Goal: Register for event/course

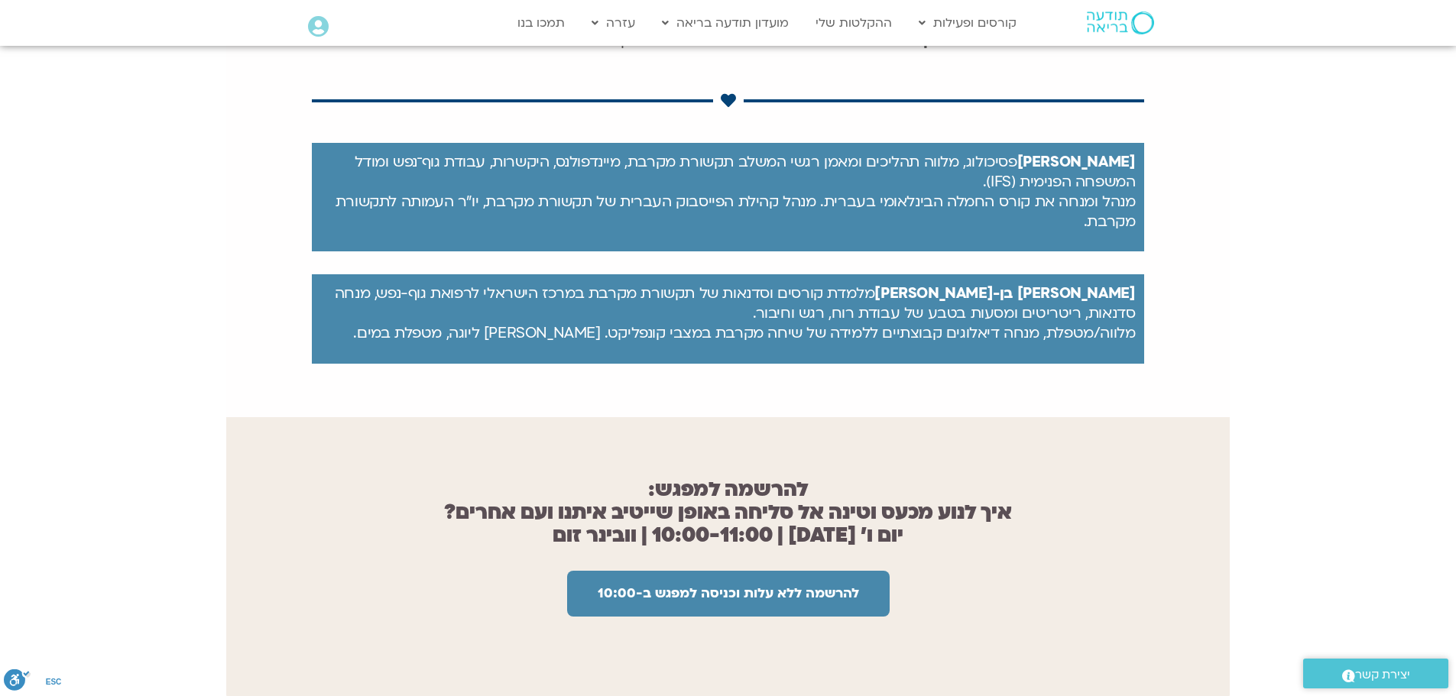
scroll to position [1070, 0]
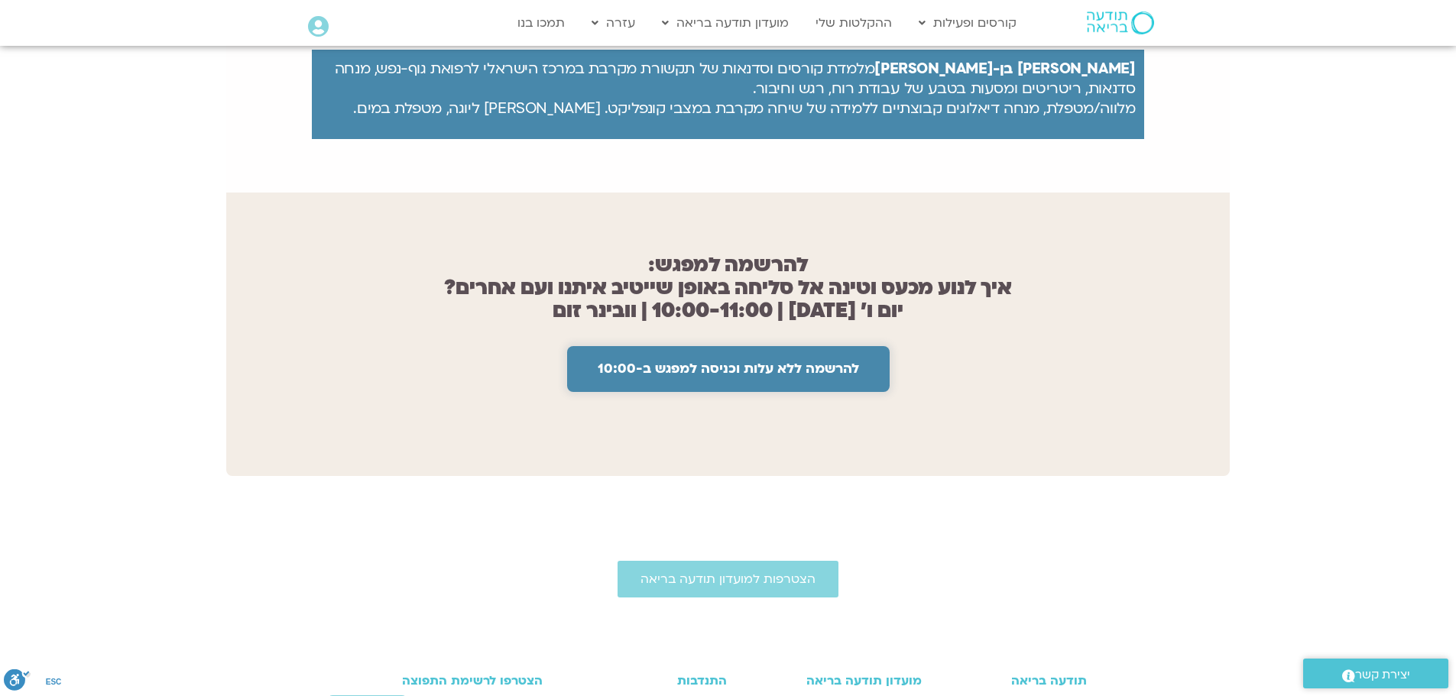
click at [732, 362] on span "להרשמה ללא עלות וכניסה למפגש ב-10:00" at bounding box center [728, 369] width 261 height 15
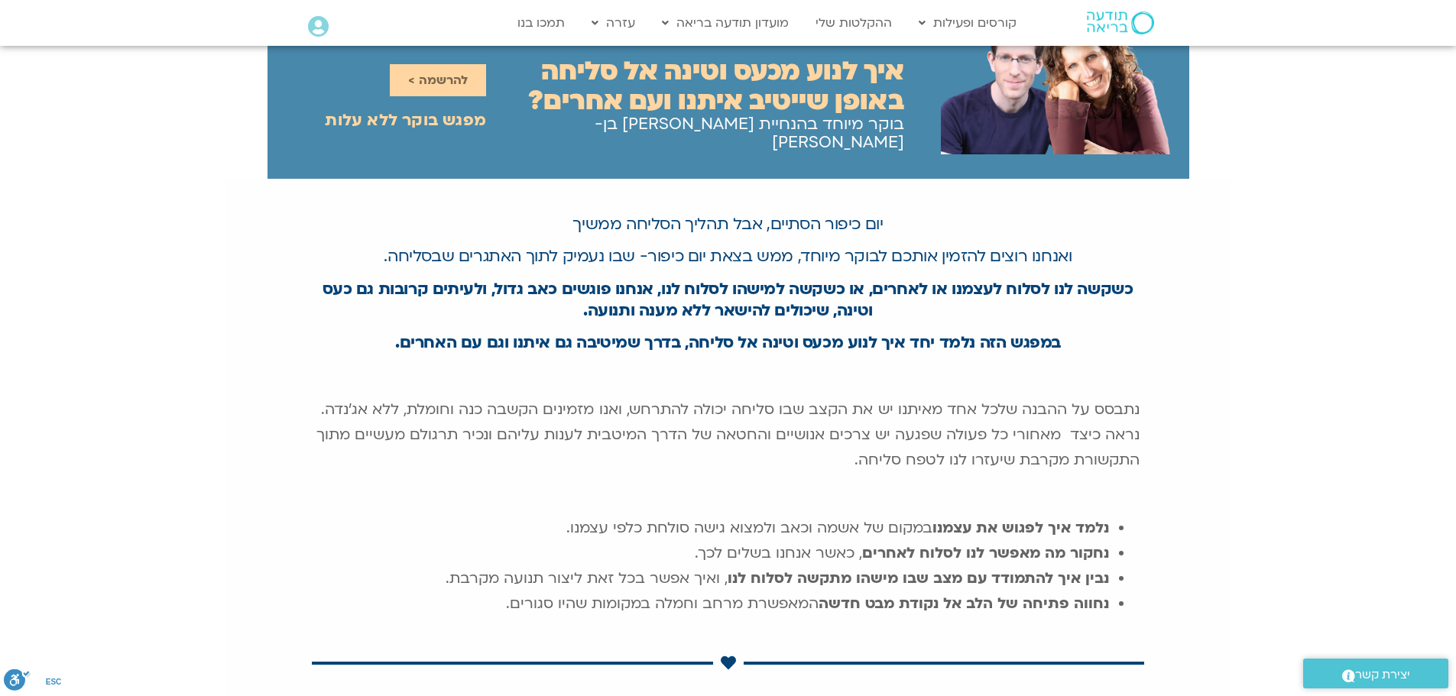
scroll to position [76, 0]
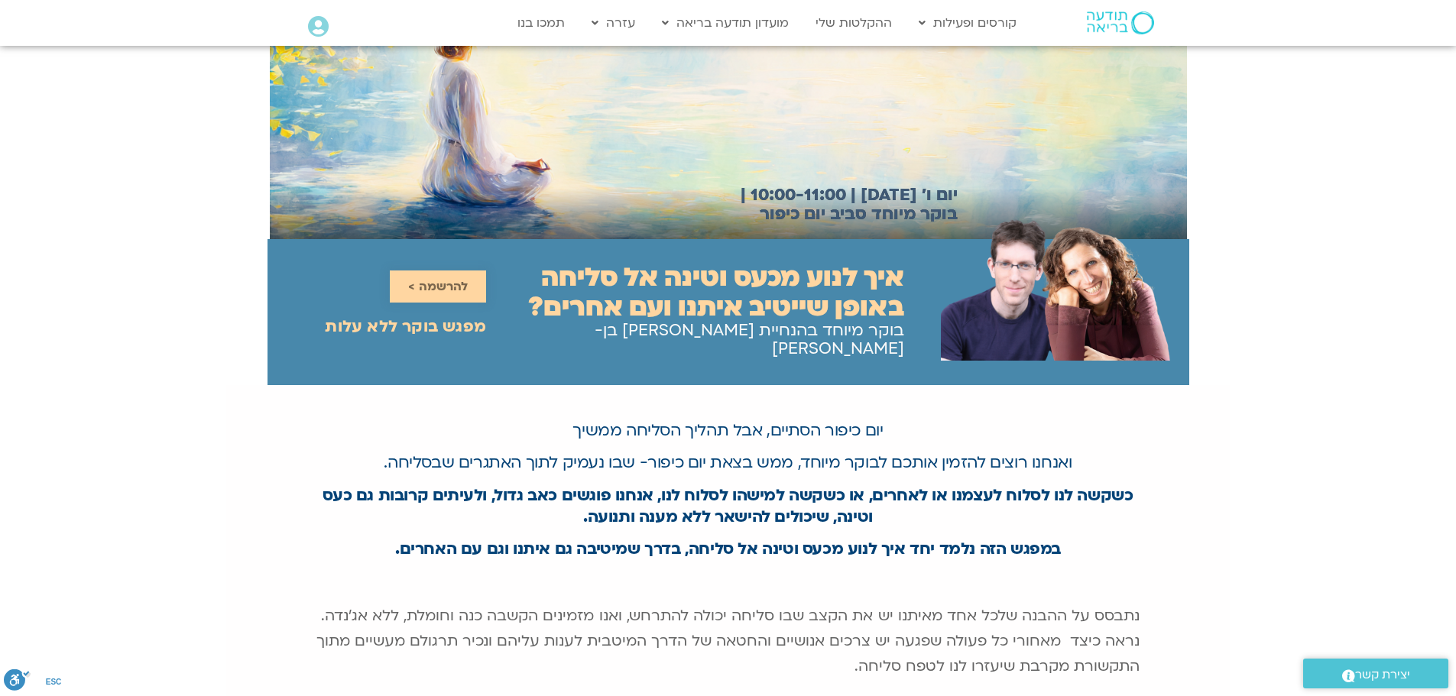
click at [437, 283] on span "להרשמה >" at bounding box center [438, 287] width 60 height 14
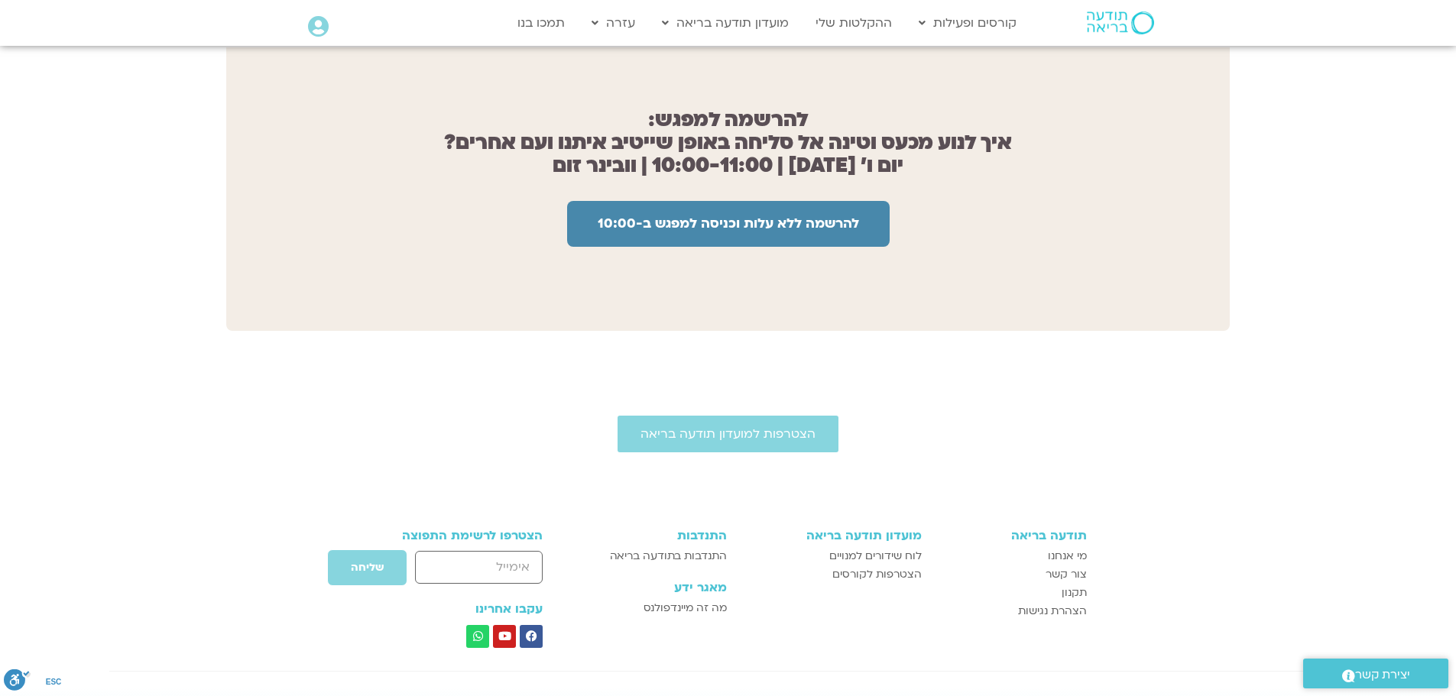
scroll to position [1222, 0]
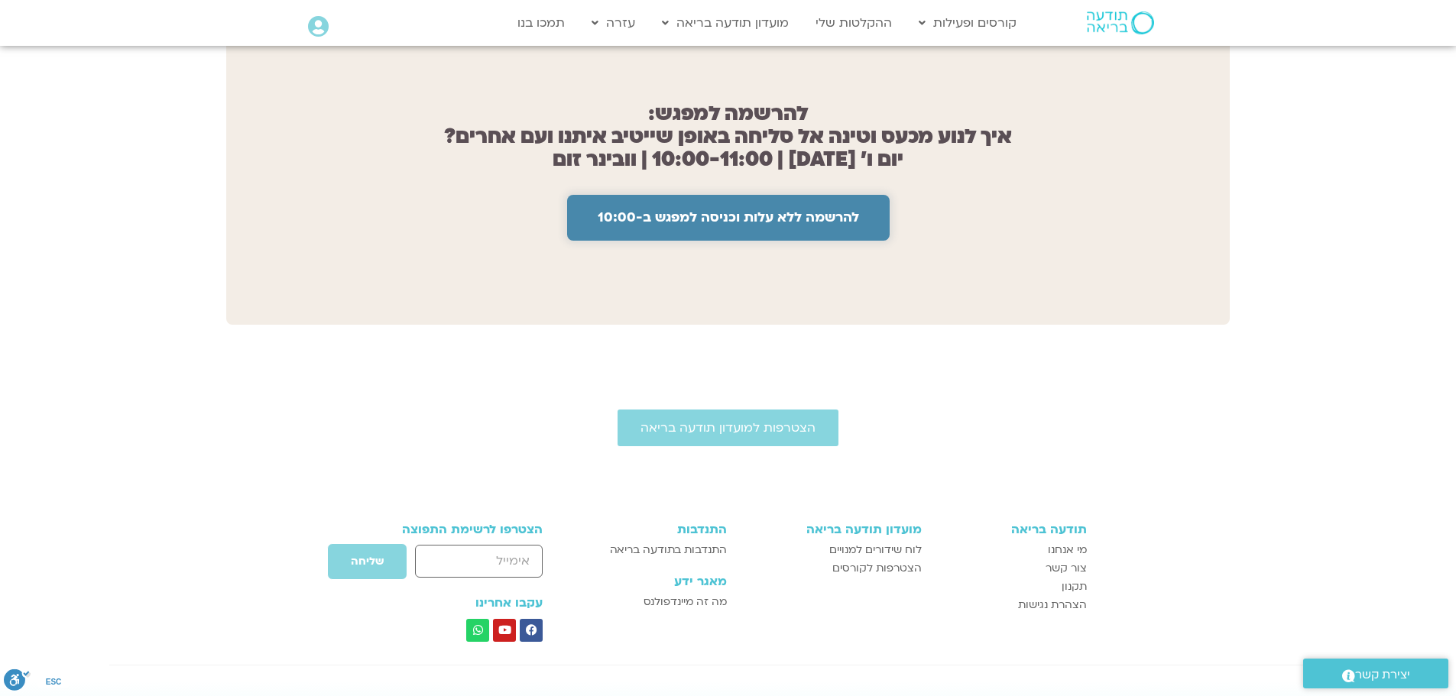
click at [751, 210] on span "להרשמה ללא עלות וכניסה למפגש ב-10:00" at bounding box center [728, 217] width 261 height 15
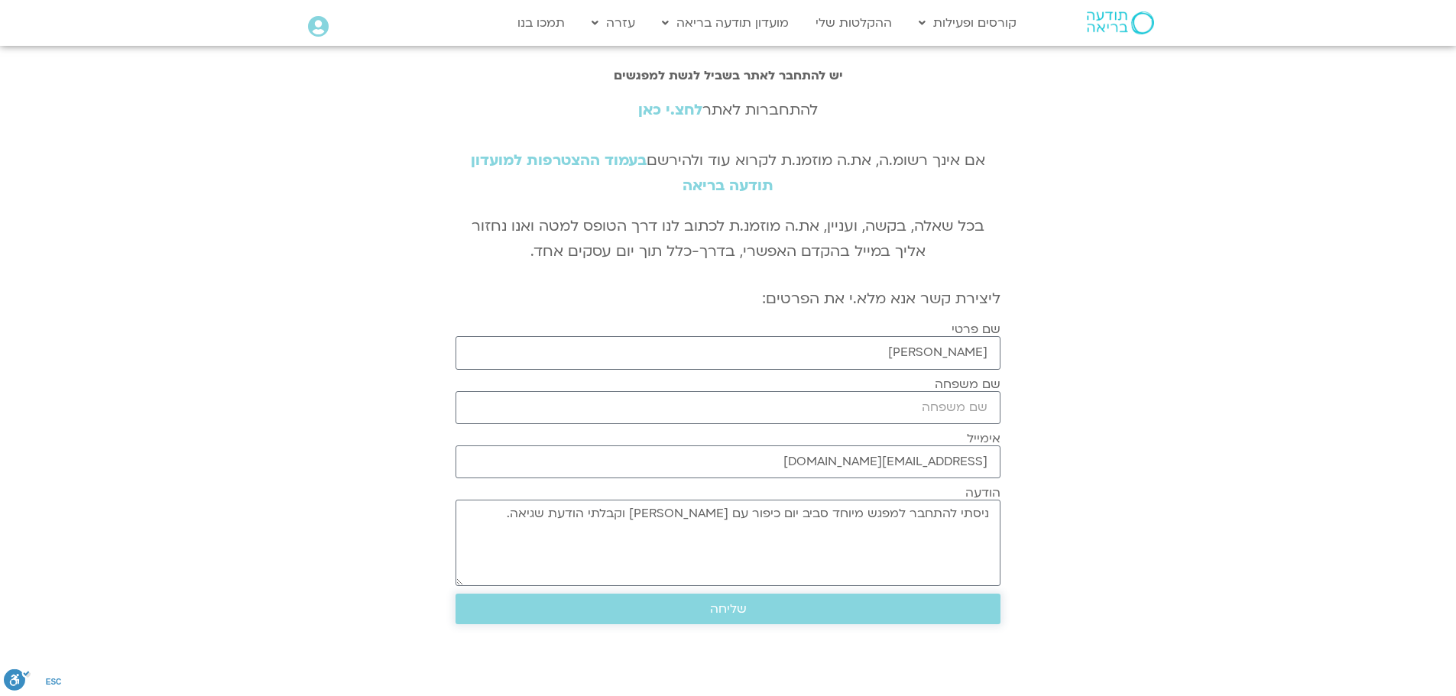
click at [729, 605] on span "שליחה" at bounding box center [728, 609] width 37 height 14
click at [764, 609] on span "שליחה" at bounding box center [728, 609] width 508 height 14
click at [679, 112] on link "לחצ.י כאן" at bounding box center [670, 110] width 64 height 20
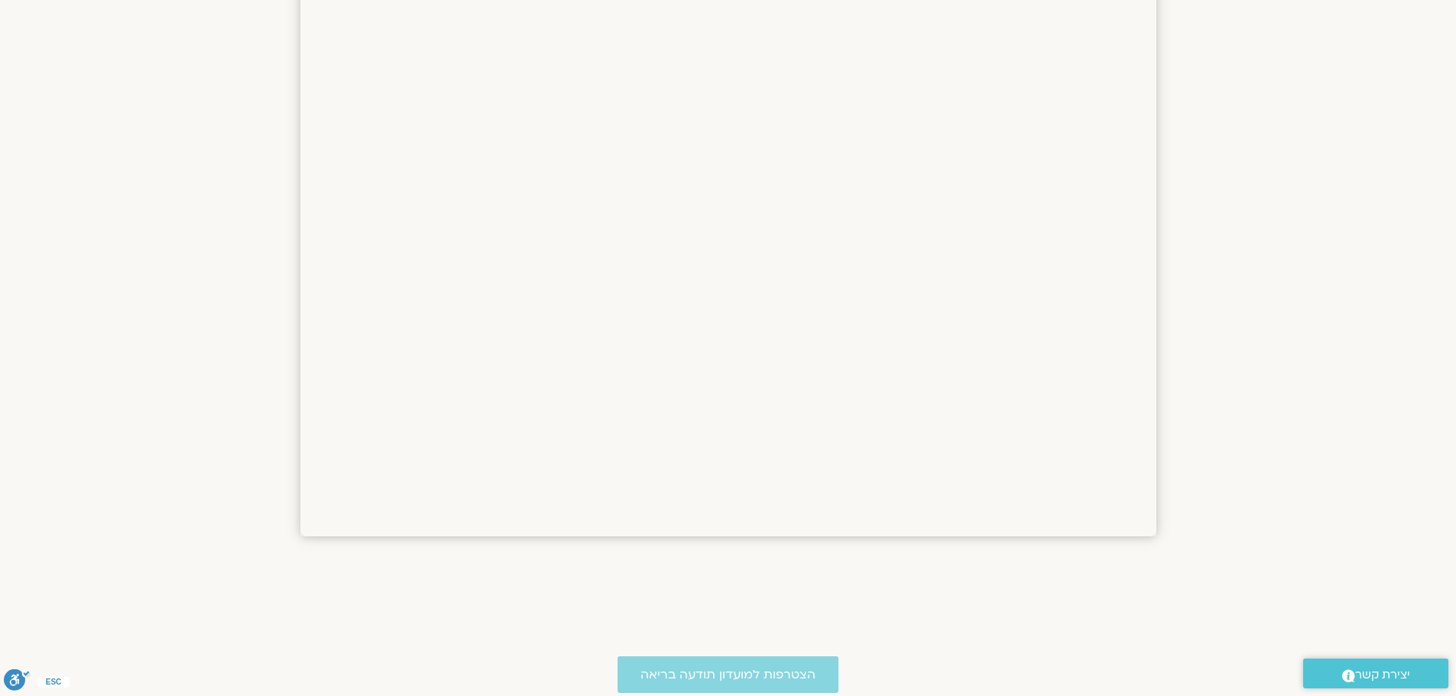
scroll to position [917, 0]
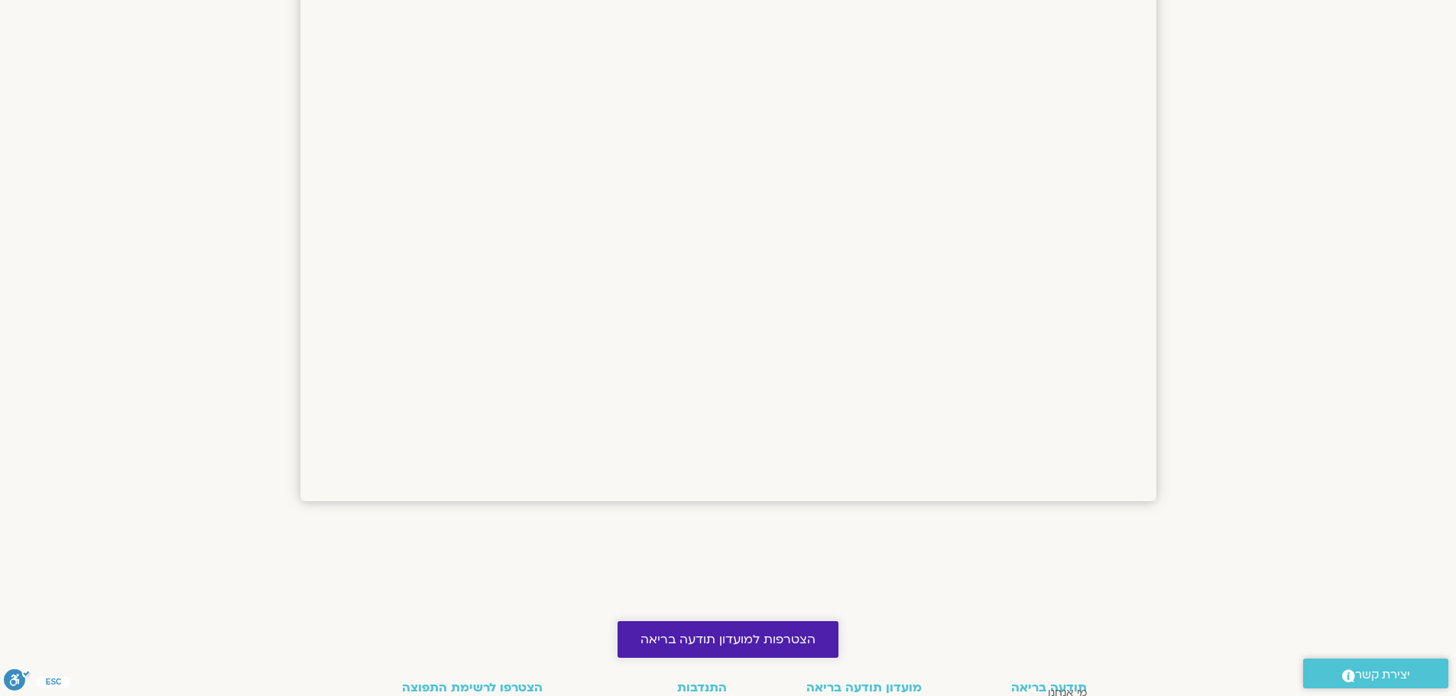
click at [700, 633] on span "הצטרפות למועדון תודעה בריאה" at bounding box center [728, 640] width 175 height 14
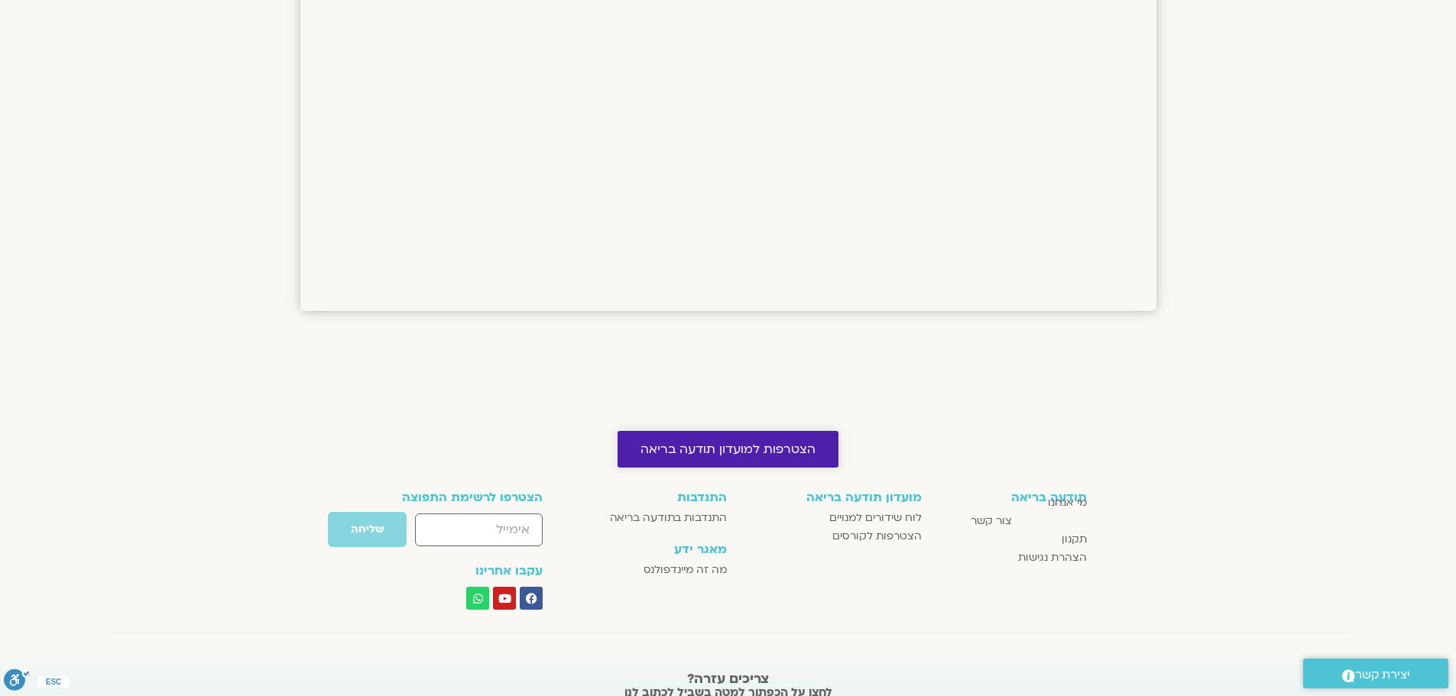
scroll to position [1272, 0]
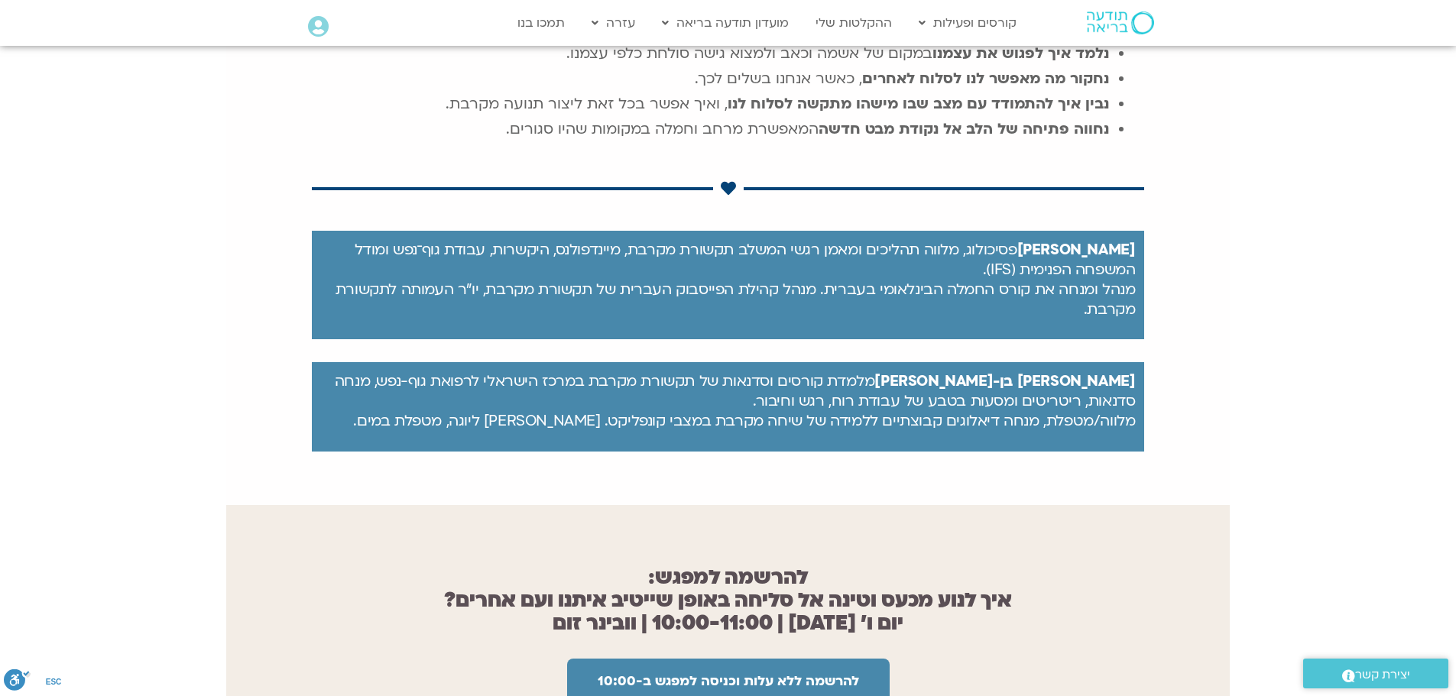
scroll to position [841, 0]
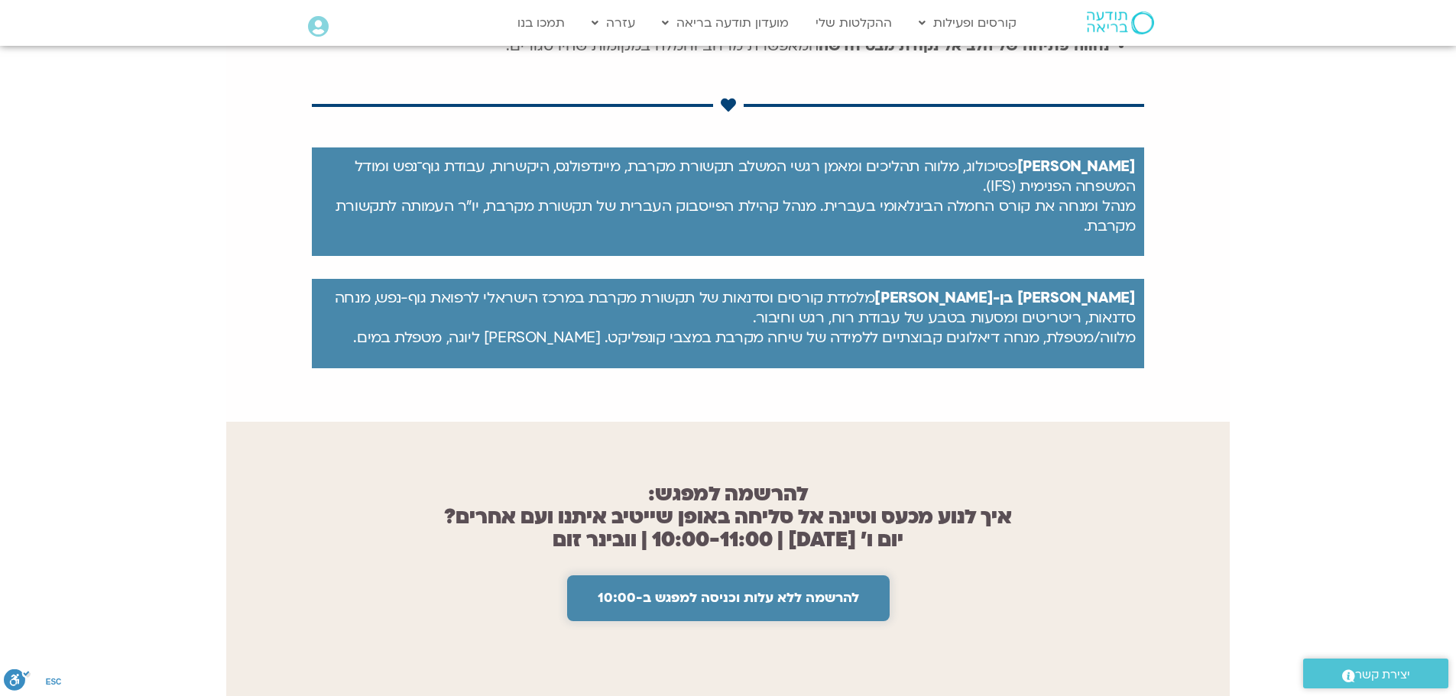
click at [846, 591] on span "להרשמה ללא עלות וכניסה למפגש ב-10:00" at bounding box center [728, 598] width 261 height 15
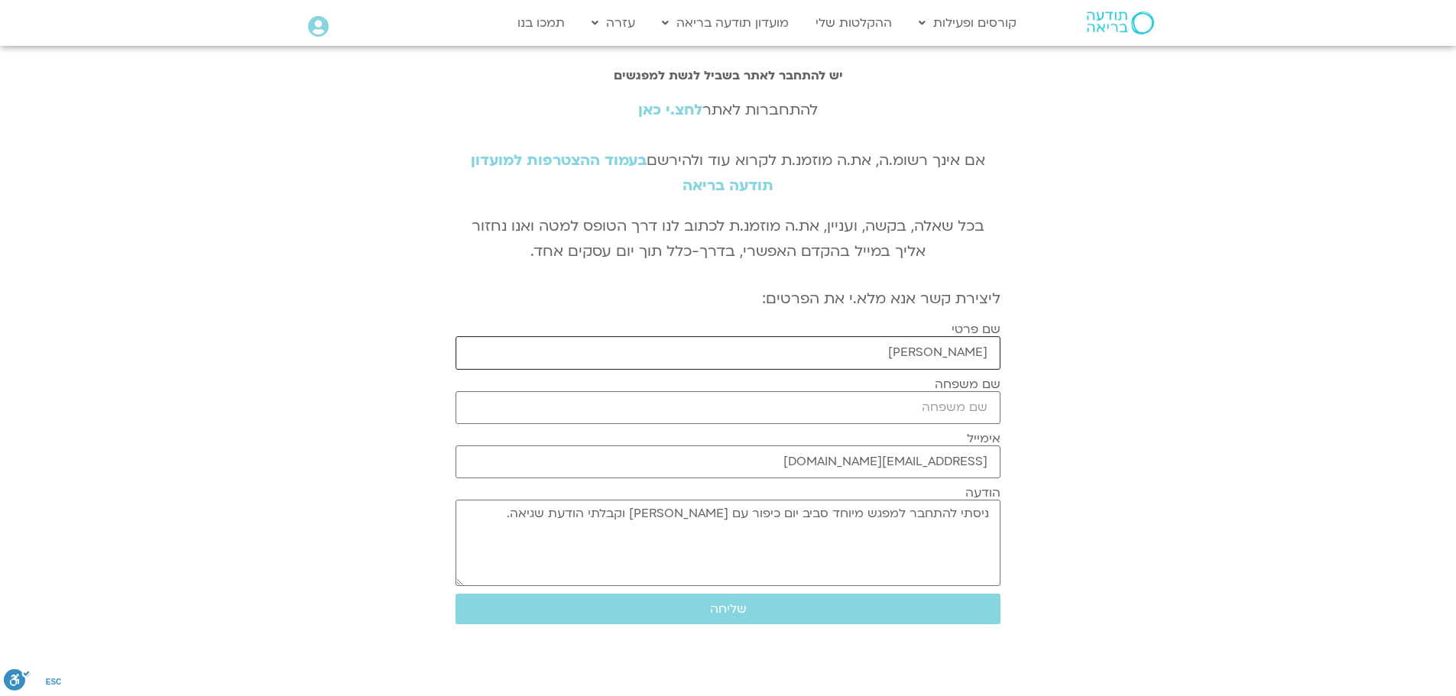
drag, startPoint x: 955, startPoint y: 349, endPoint x: 920, endPoint y: 355, distance: 35.7
click at [920, 355] on input "[PERSON_NAME]" at bounding box center [728, 352] width 545 height 33
type input "[PERSON_NAME]"
click at [962, 417] on input "שם משפחה" at bounding box center [728, 407] width 545 height 33
type input "[PERSON_NAME]"
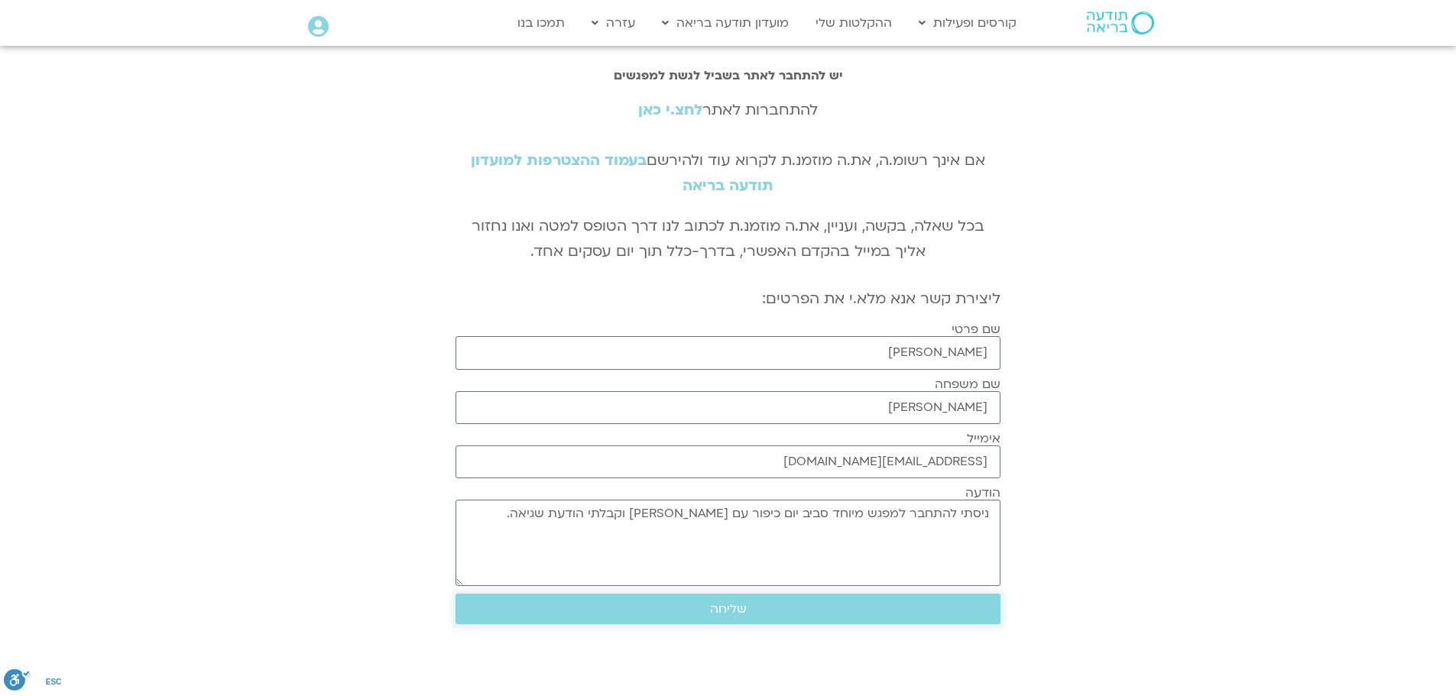
click at [780, 605] on span "שליחה" at bounding box center [728, 609] width 508 height 14
click at [677, 106] on link "לחצ.י כאן" at bounding box center [670, 110] width 64 height 20
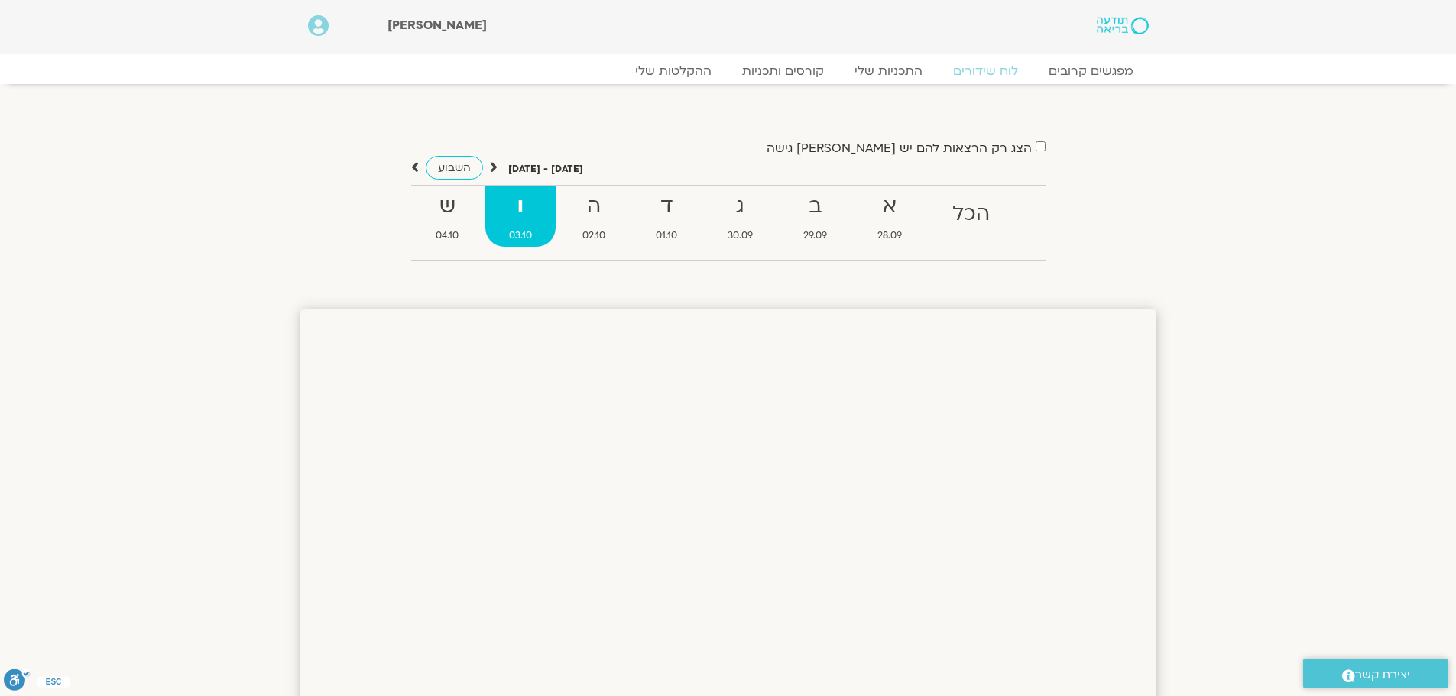
click at [527, 212] on strong "ו" at bounding box center [520, 207] width 70 height 34
click at [518, 208] on strong "ו" at bounding box center [520, 207] width 70 height 34
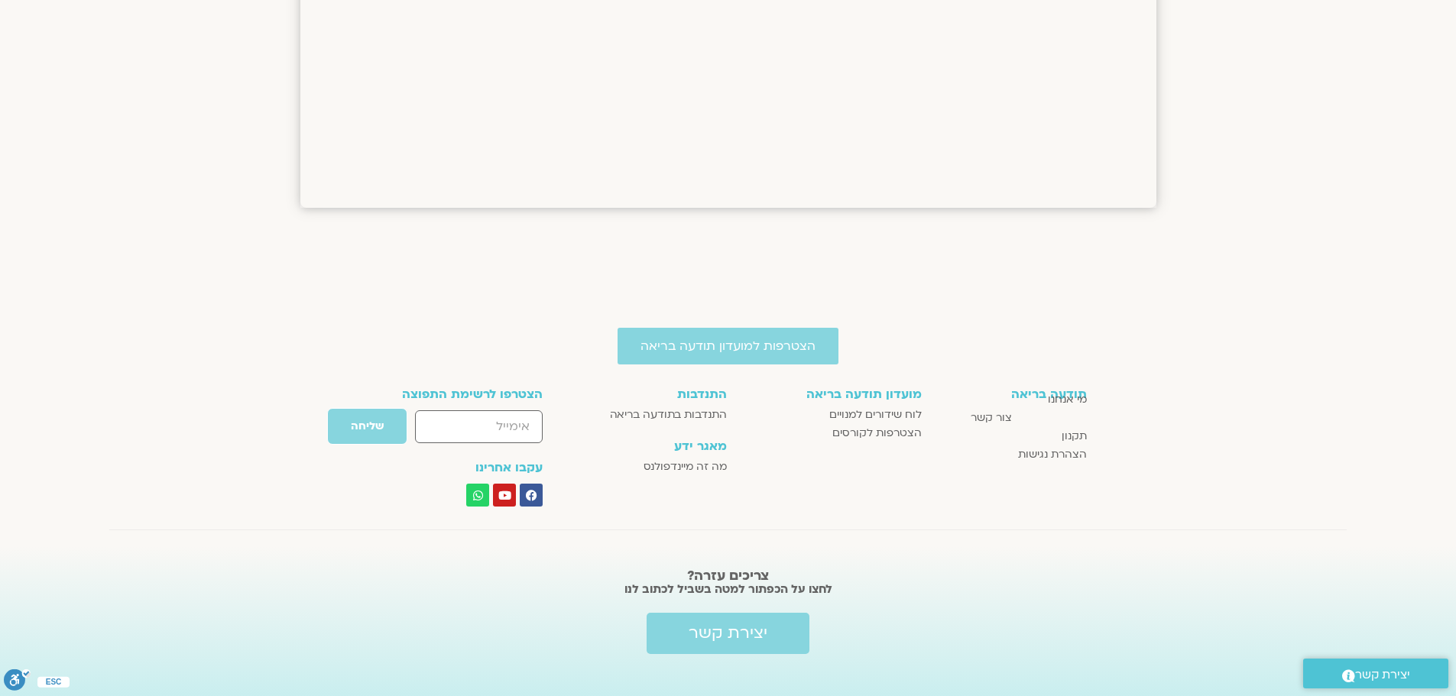
scroll to position [1279, 0]
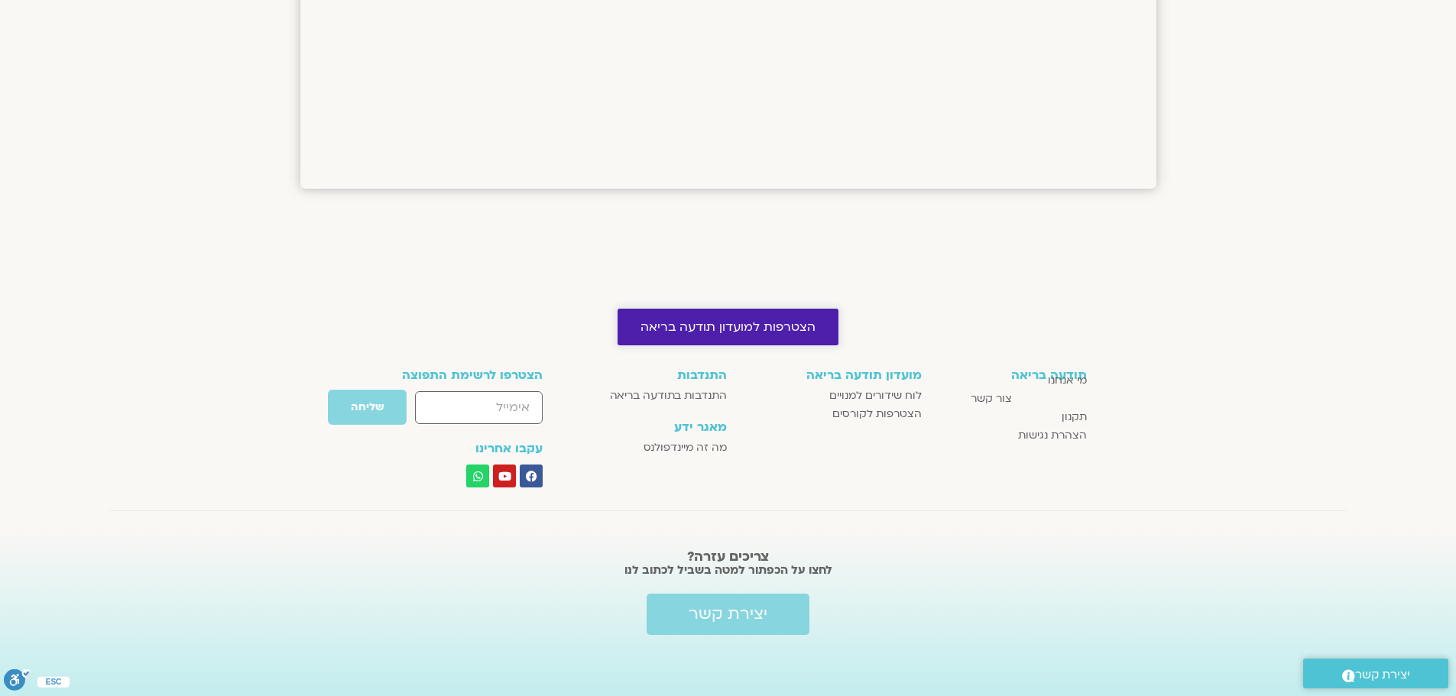
click at [712, 317] on link "הצטרפות למועדון תודעה בריאה" at bounding box center [728, 327] width 221 height 37
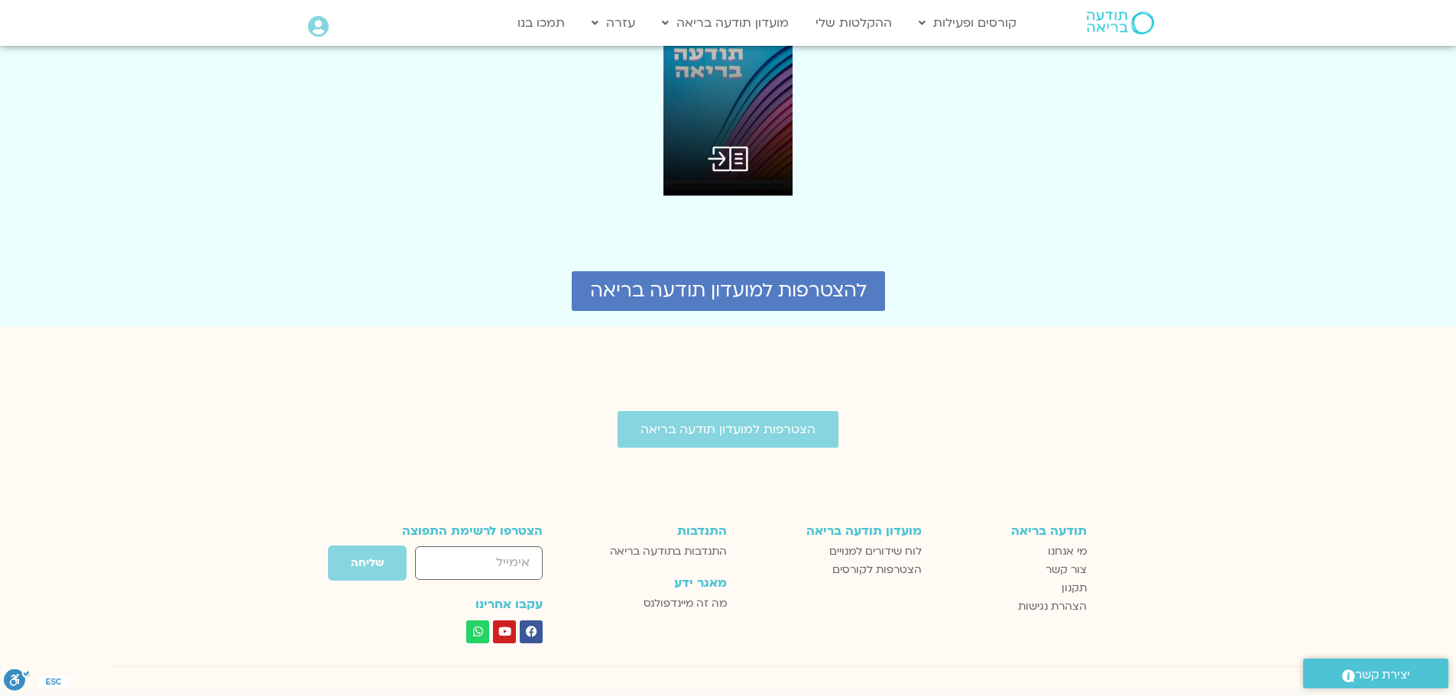
scroll to position [3975, 0]
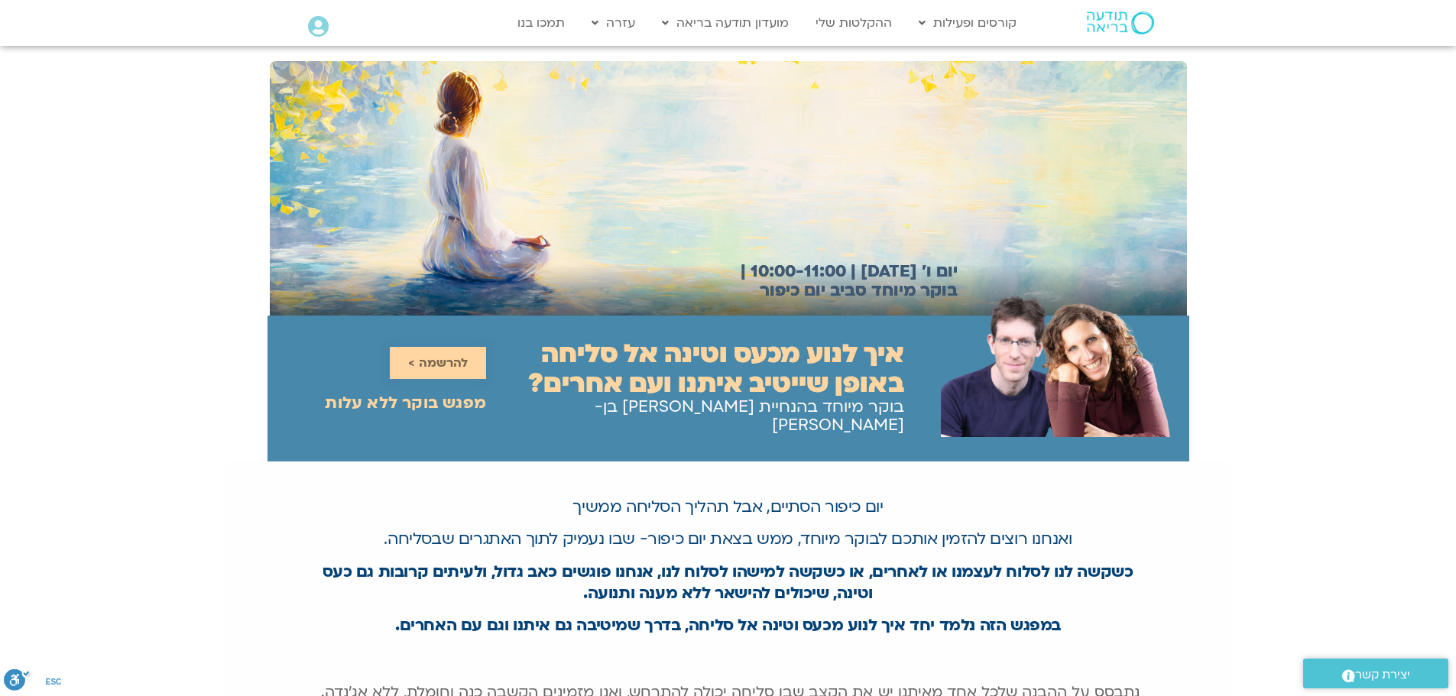
click at [405, 355] on link "להרשמה >" at bounding box center [438, 363] width 96 height 32
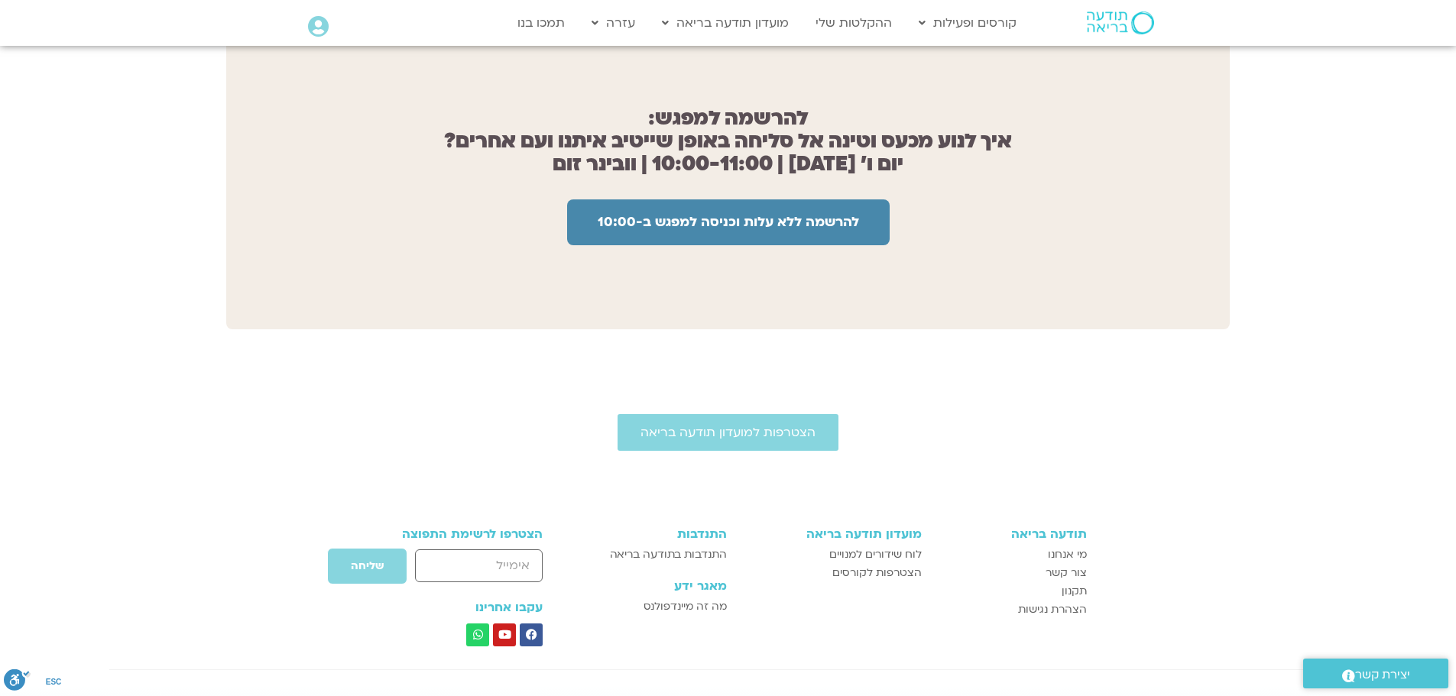
scroll to position [1222, 0]
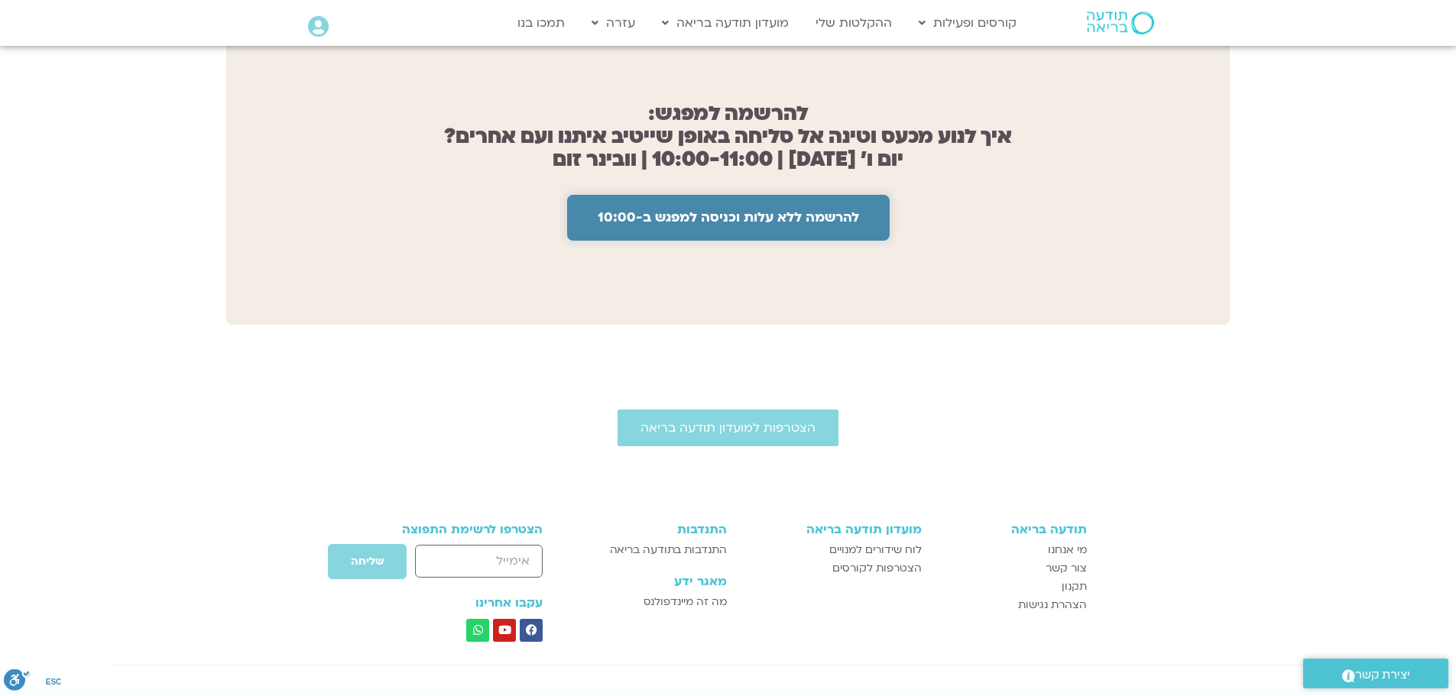
click at [641, 210] on span "להרשמה ללא עלות וכניסה למפגש ב-10:00" at bounding box center [728, 217] width 261 height 15
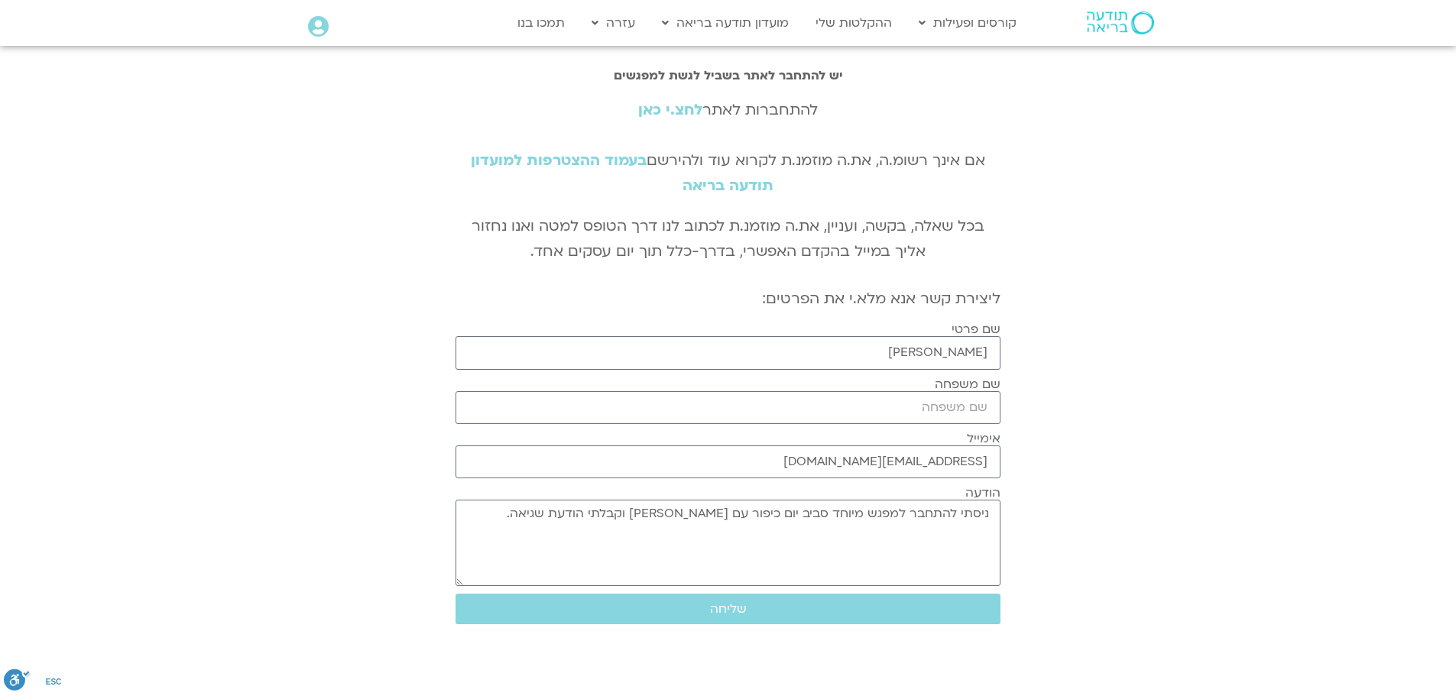
click at [683, 107] on link "לחצ.י כאן" at bounding box center [670, 110] width 64 height 20
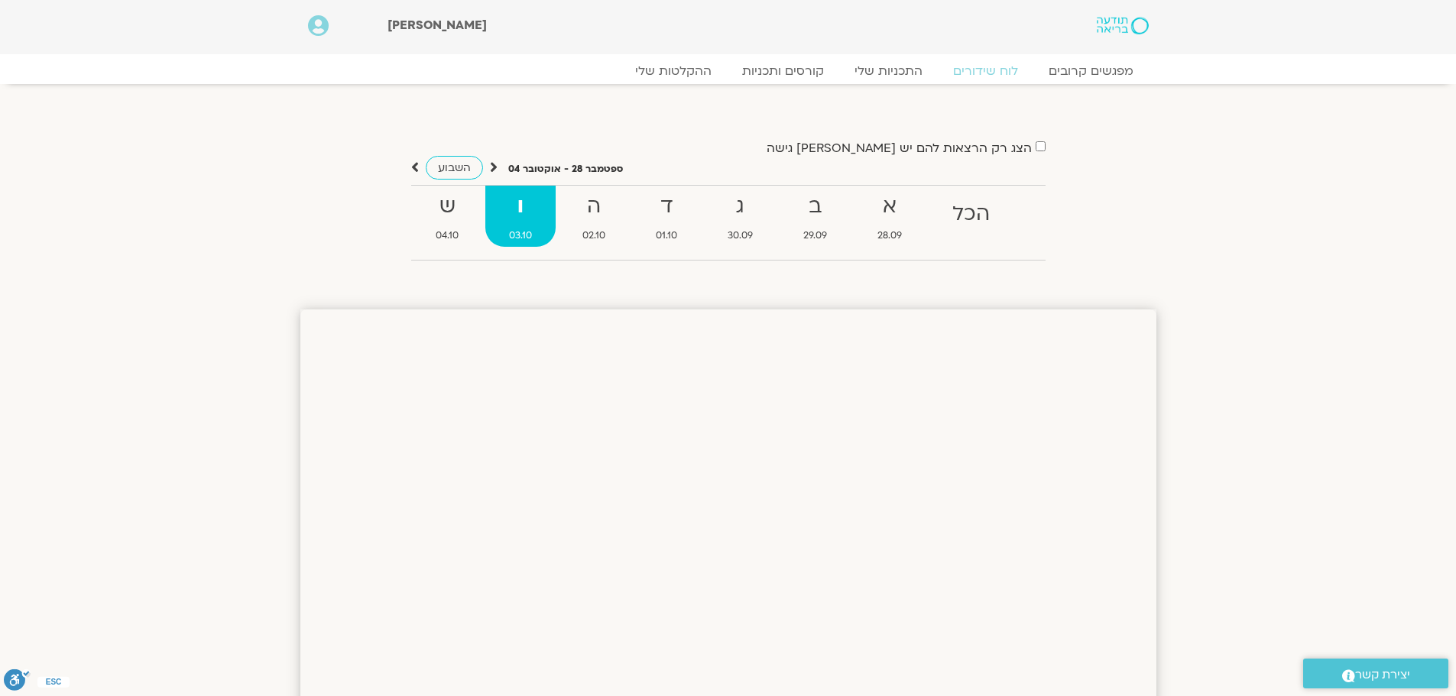
click at [509, 215] on strong "ו" at bounding box center [520, 207] width 70 height 34
click at [519, 210] on strong "ו" at bounding box center [520, 207] width 70 height 34
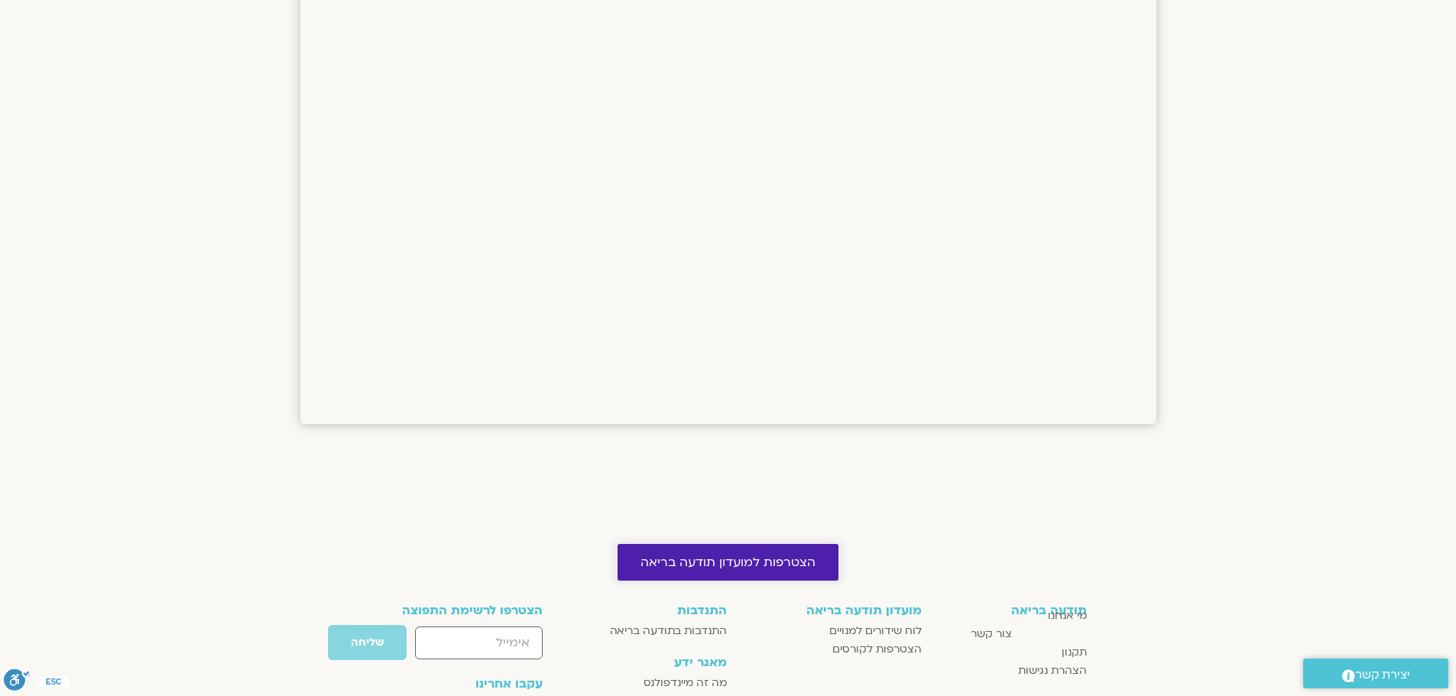
scroll to position [1070, 0]
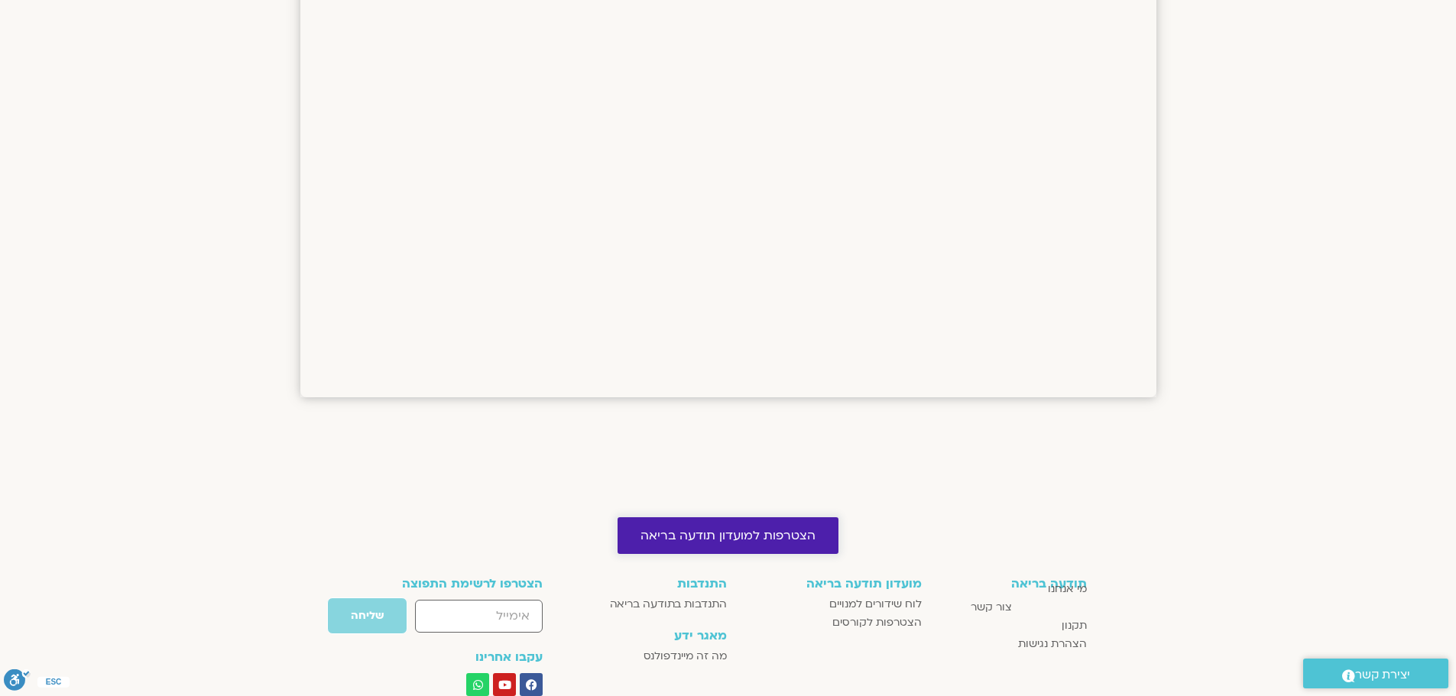
click at [703, 545] on link "הצטרפות למועדון תודעה בריאה" at bounding box center [728, 536] width 221 height 37
click at [714, 531] on span "הצטרפות למועדון תודעה בריאה" at bounding box center [728, 536] width 175 height 14
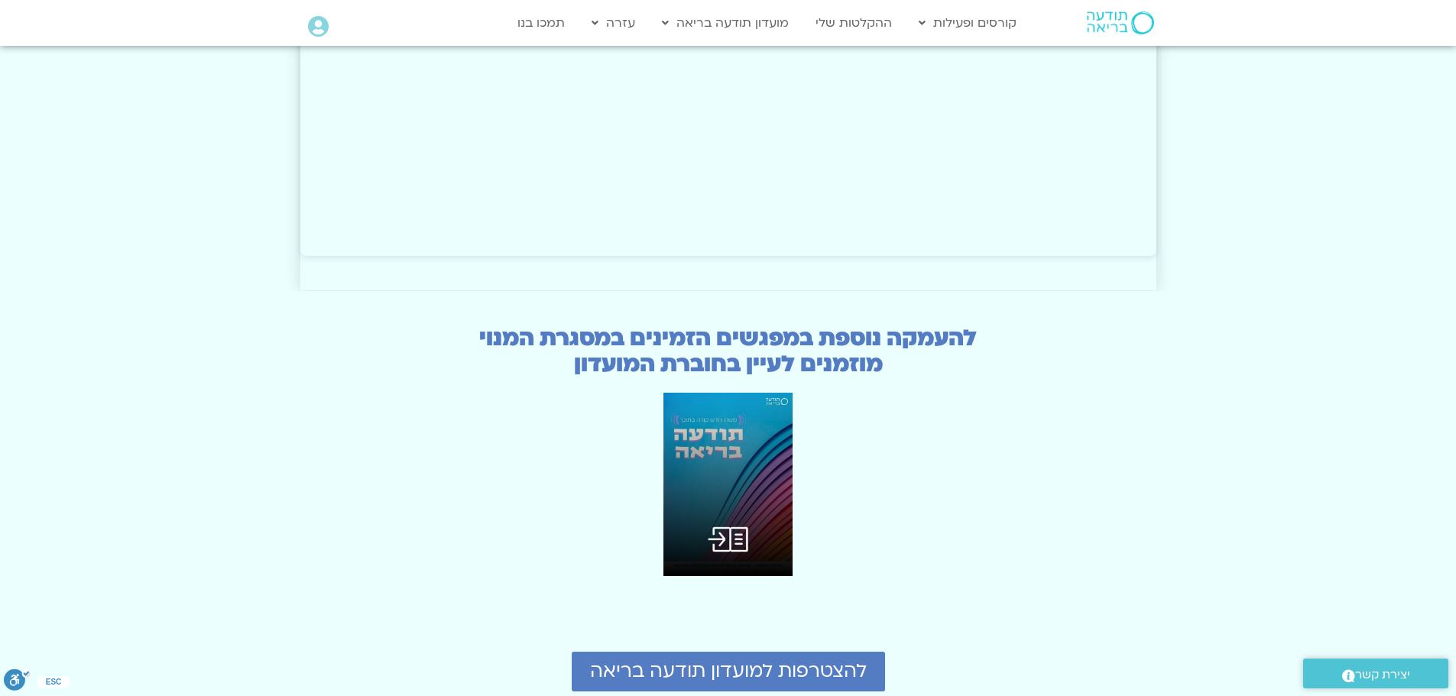
scroll to position [3670, 0]
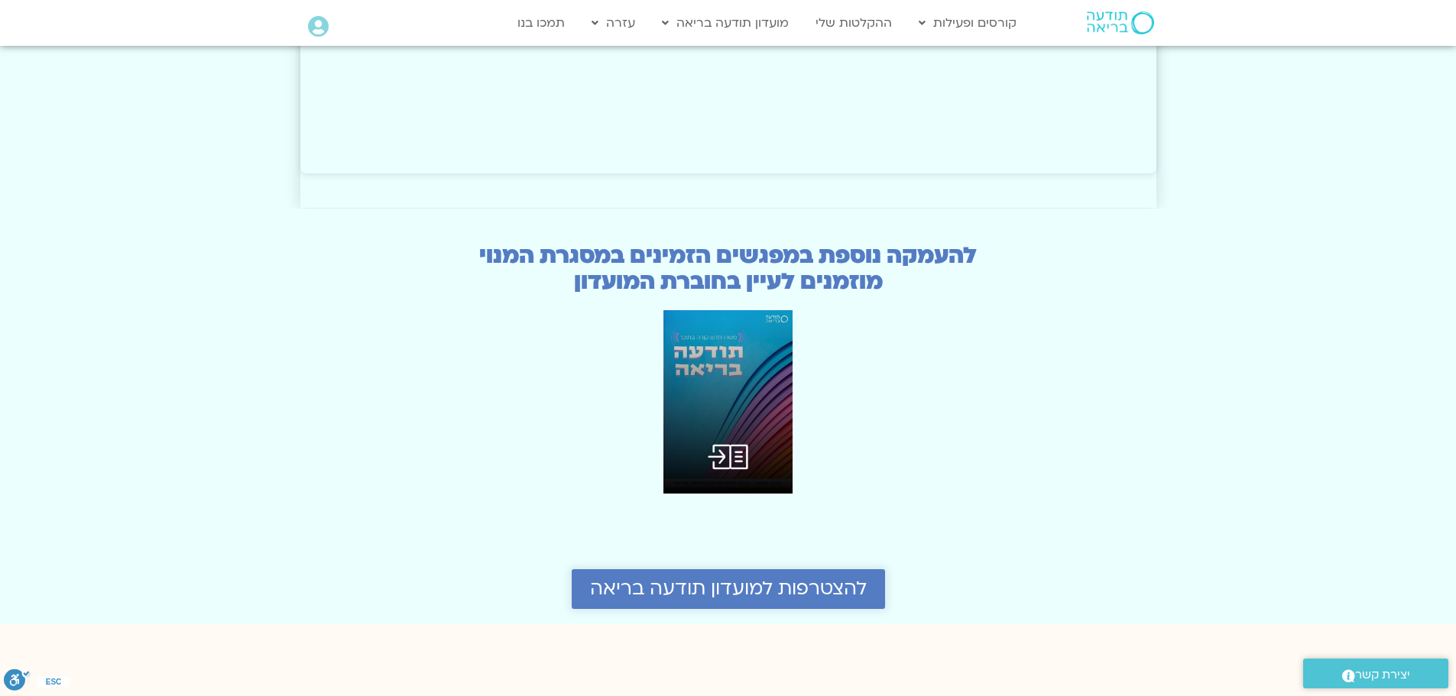
click at [756, 579] on span "להצטרפות למועדון תודעה בריאה" at bounding box center [728, 589] width 277 height 21
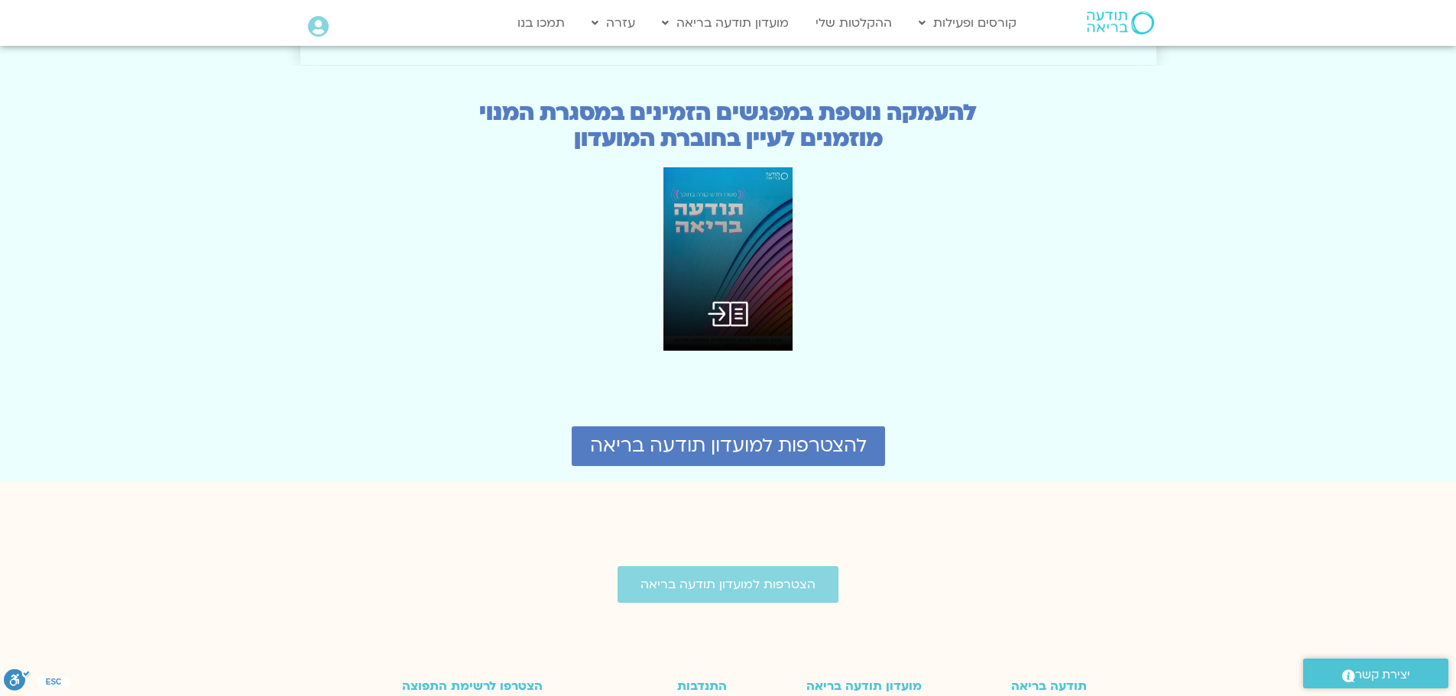
scroll to position [3994, 0]
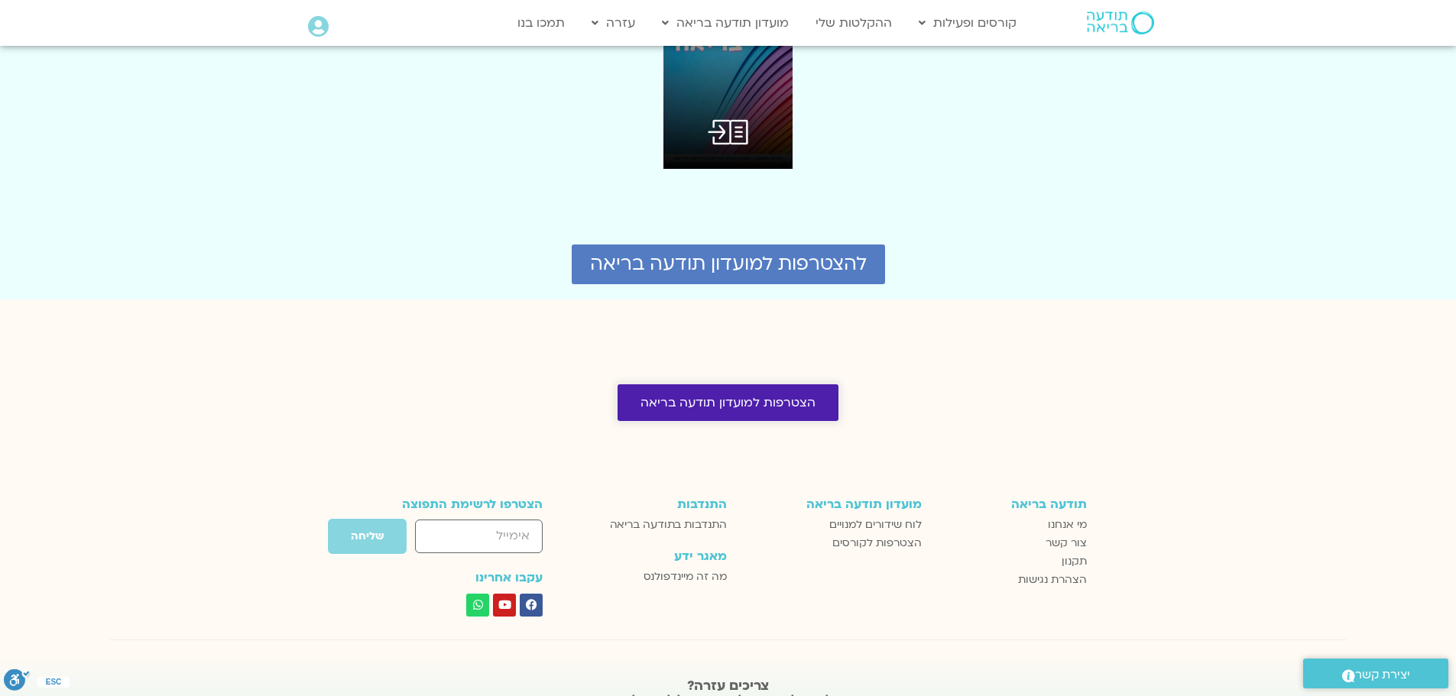
click at [714, 396] on span "הצטרפות למועדון תודעה בריאה" at bounding box center [728, 403] width 175 height 14
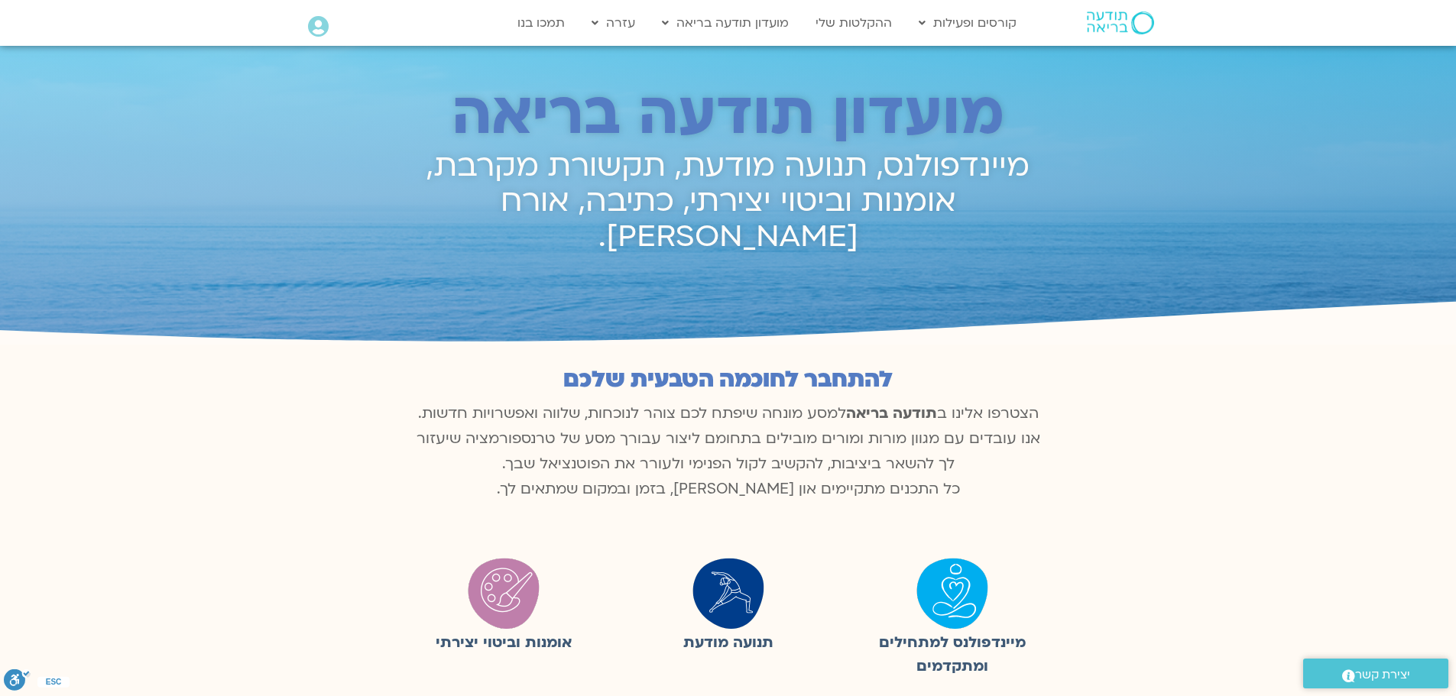
scroll to position [12, 0]
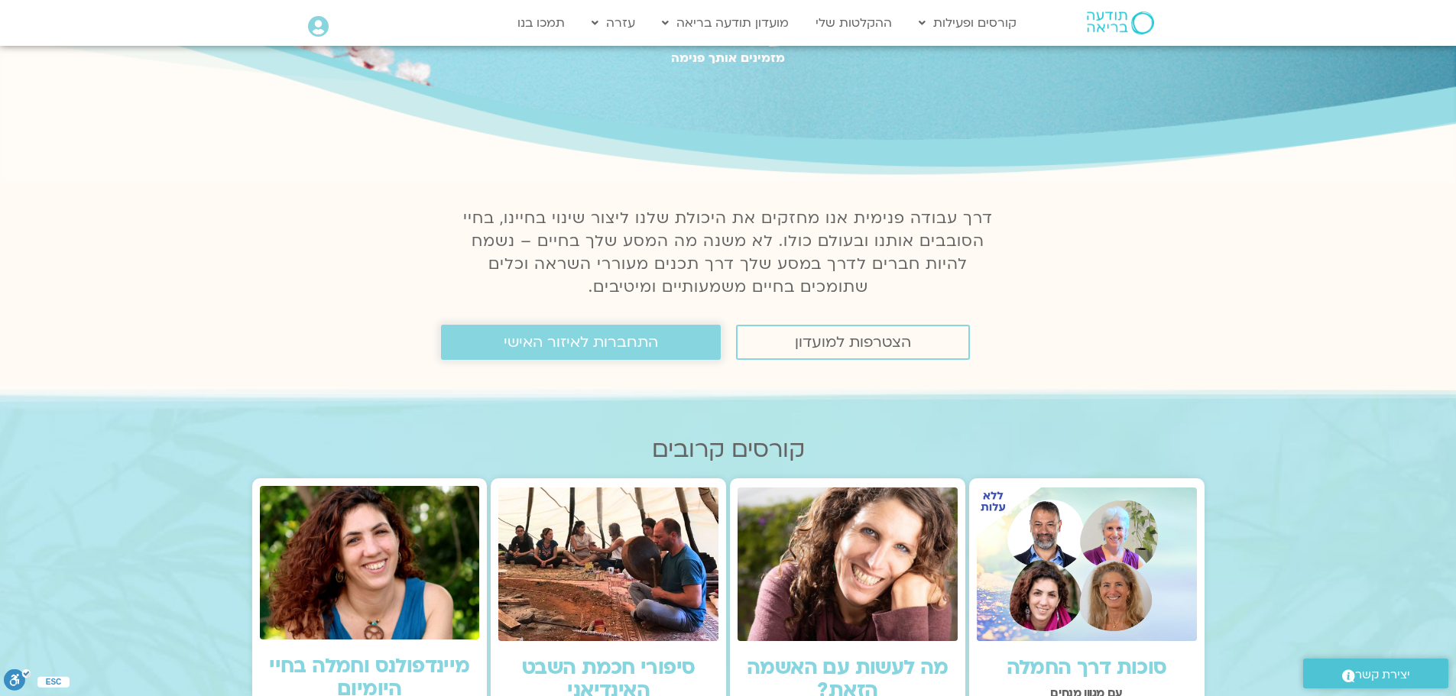
click at [557, 342] on span "התחברות לאיזור האישי" at bounding box center [581, 342] width 154 height 17
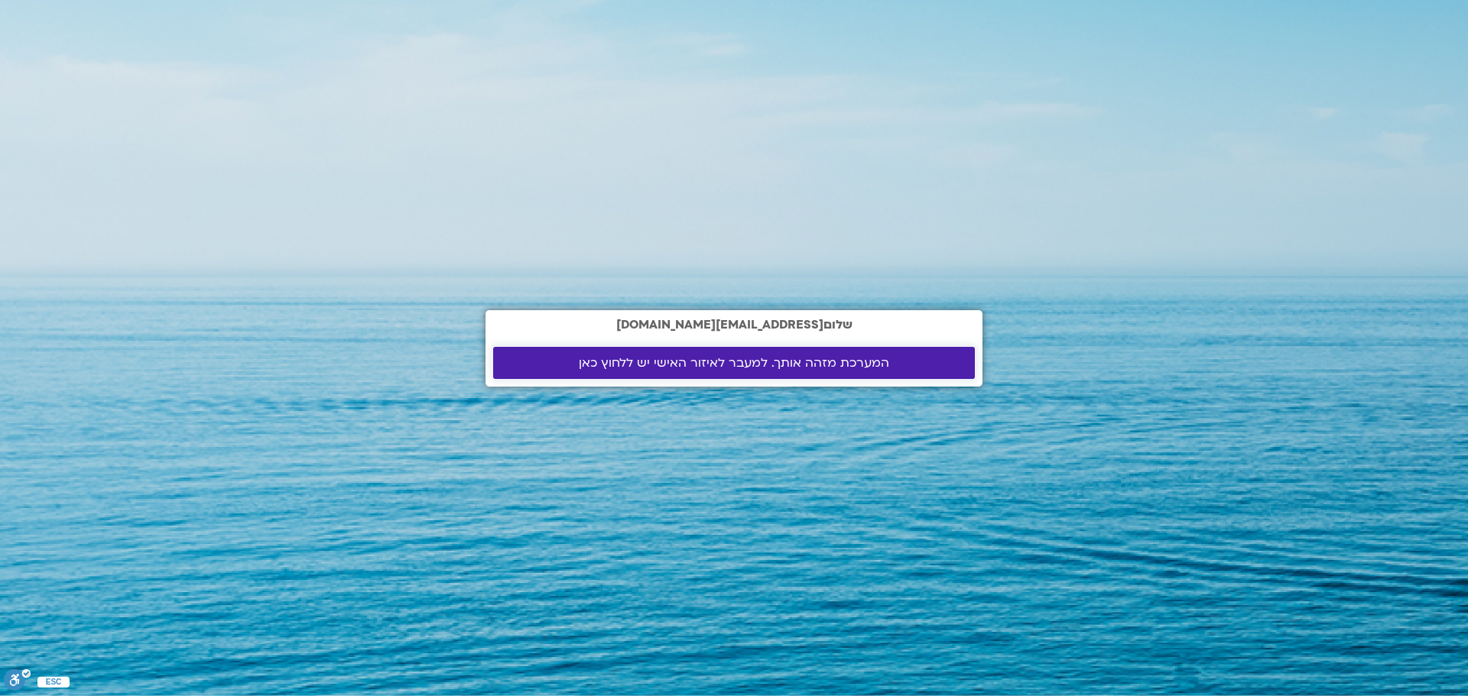
click at [722, 363] on span "המערכת מזהה אותך. למעבר לאיזור האישי יש ללחוץ כאן" at bounding box center [734, 363] width 310 height 14
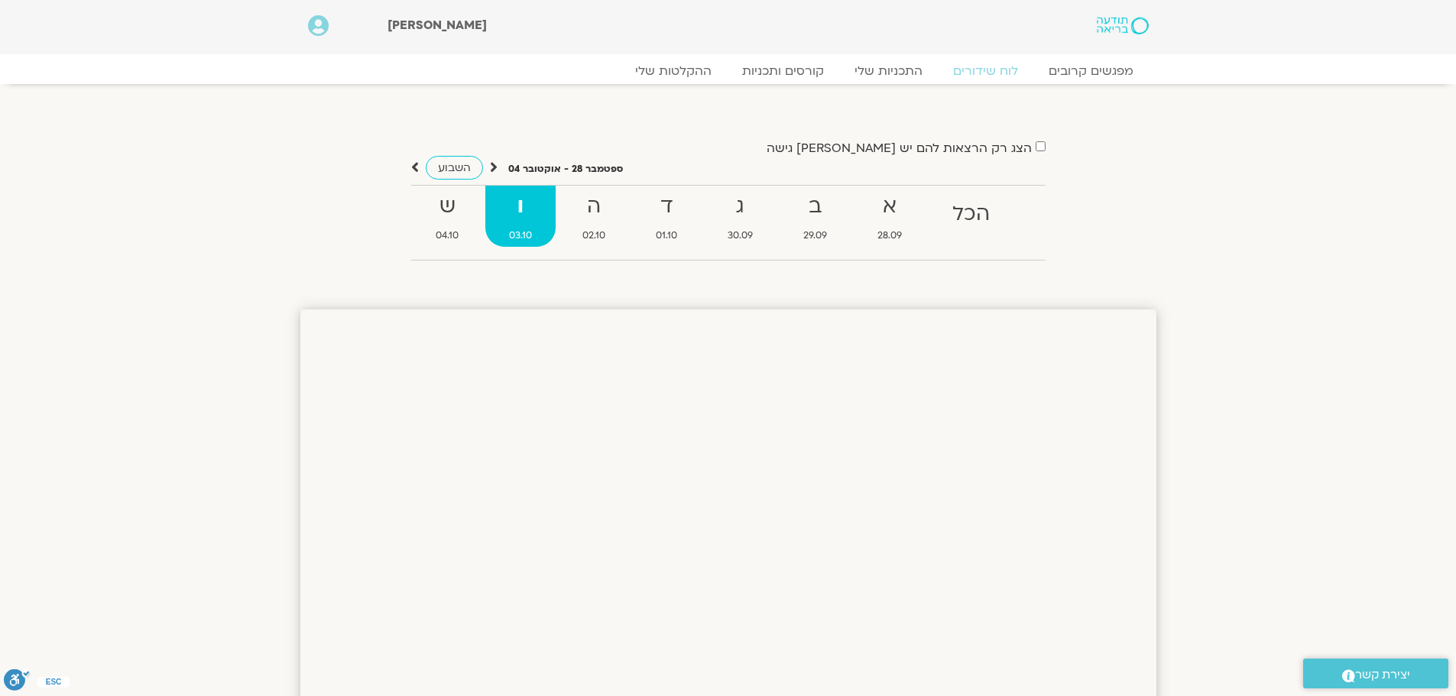
click at [513, 213] on strong "ו" at bounding box center [520, 207] width 70 height 34
click at [1139, 63] on link "מפגשים קרובים" at bounding box center [1090, 71] width 138 height 18
click at [1118, 72] on link "מפגשים קרובים" at bounding box center [1090, 71] width 138 height 18
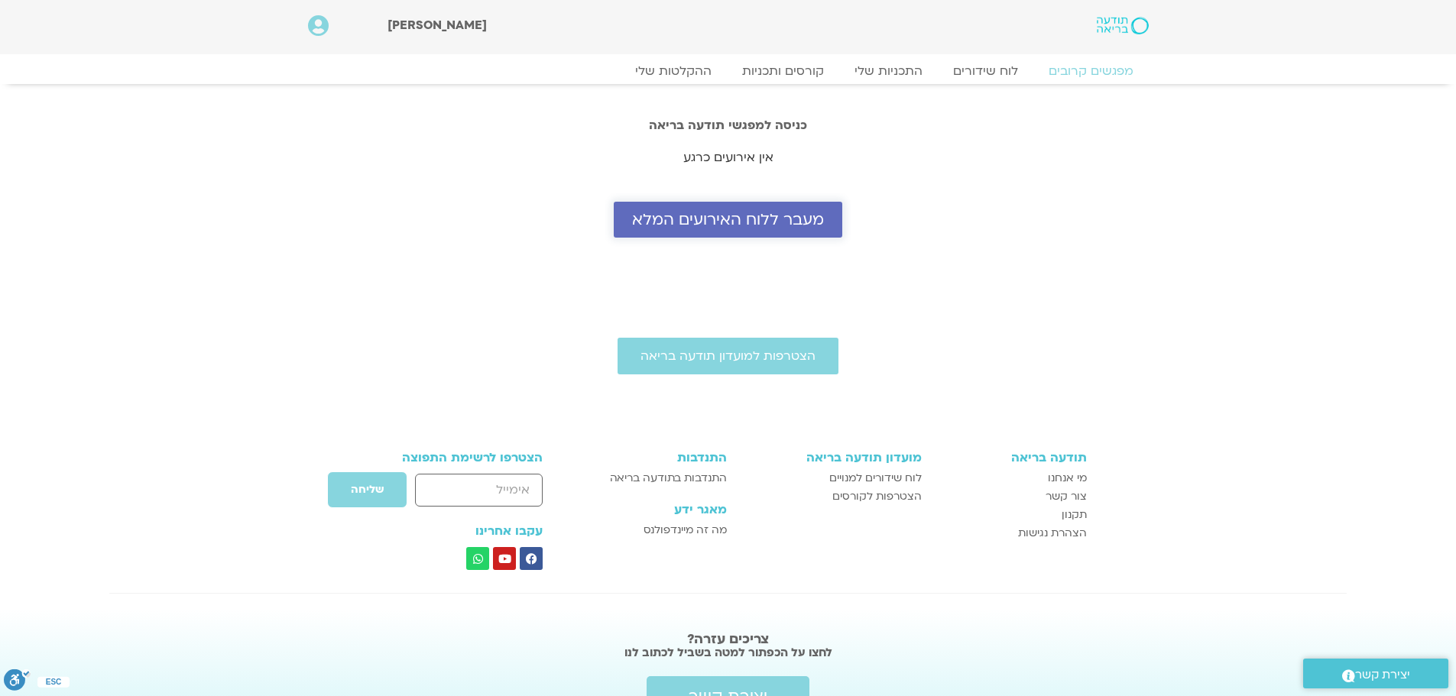
click at [705, 213] on span "מעבר ללוח האירועים המלא" at bounding box center [728, 220] width 192 height 18
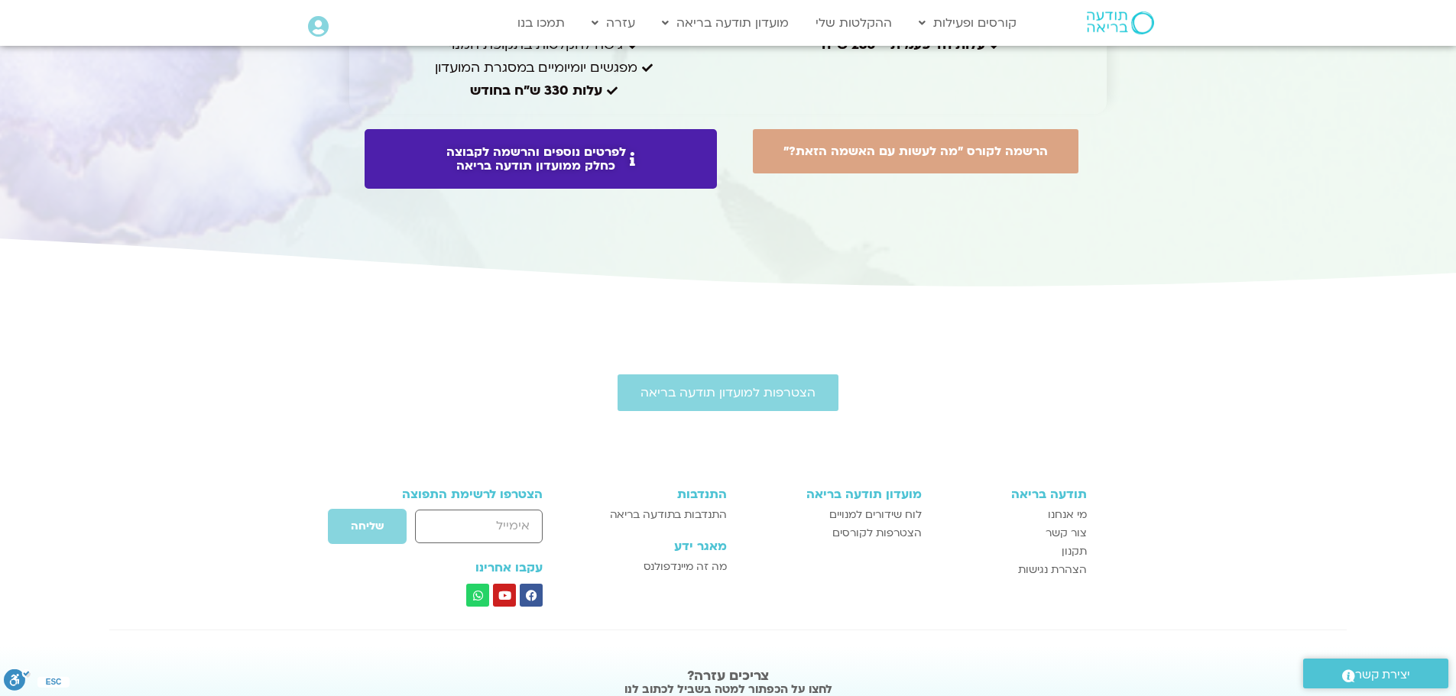
scroll to position [3661, 0]
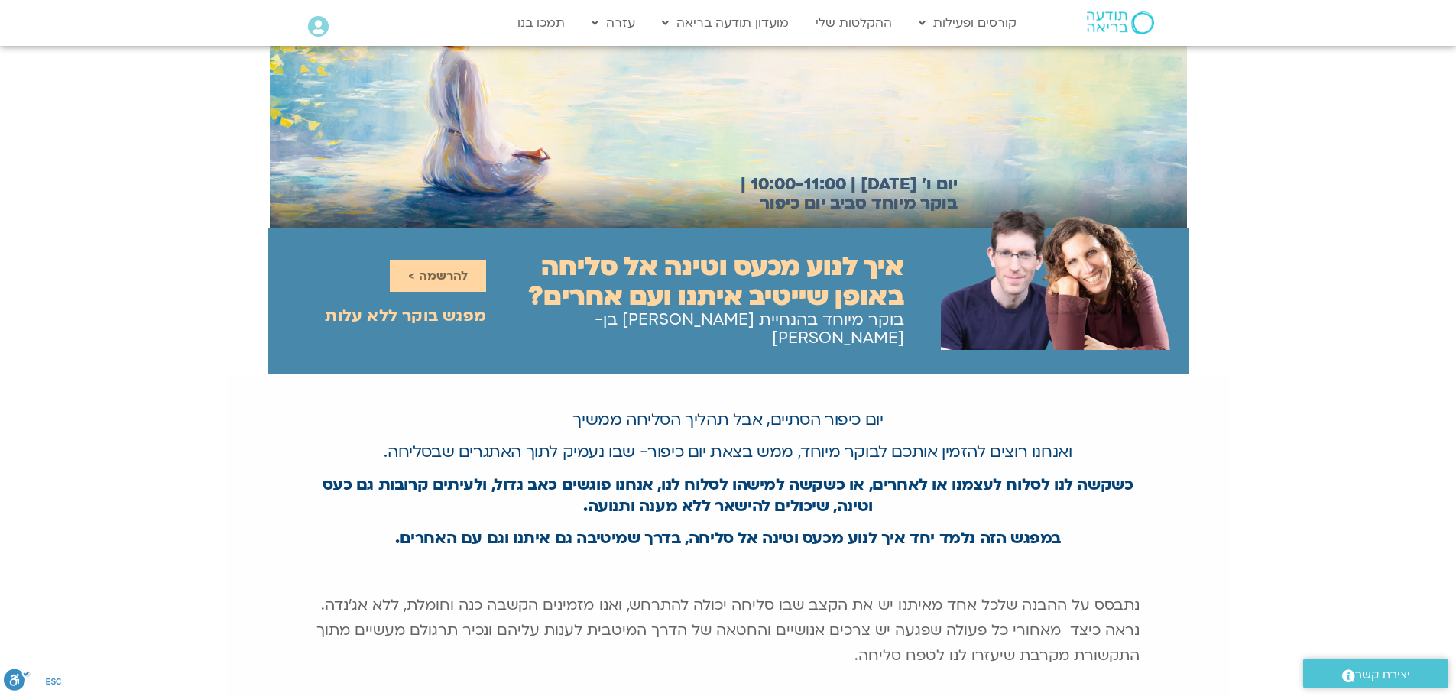
scroll to position [76, 0]
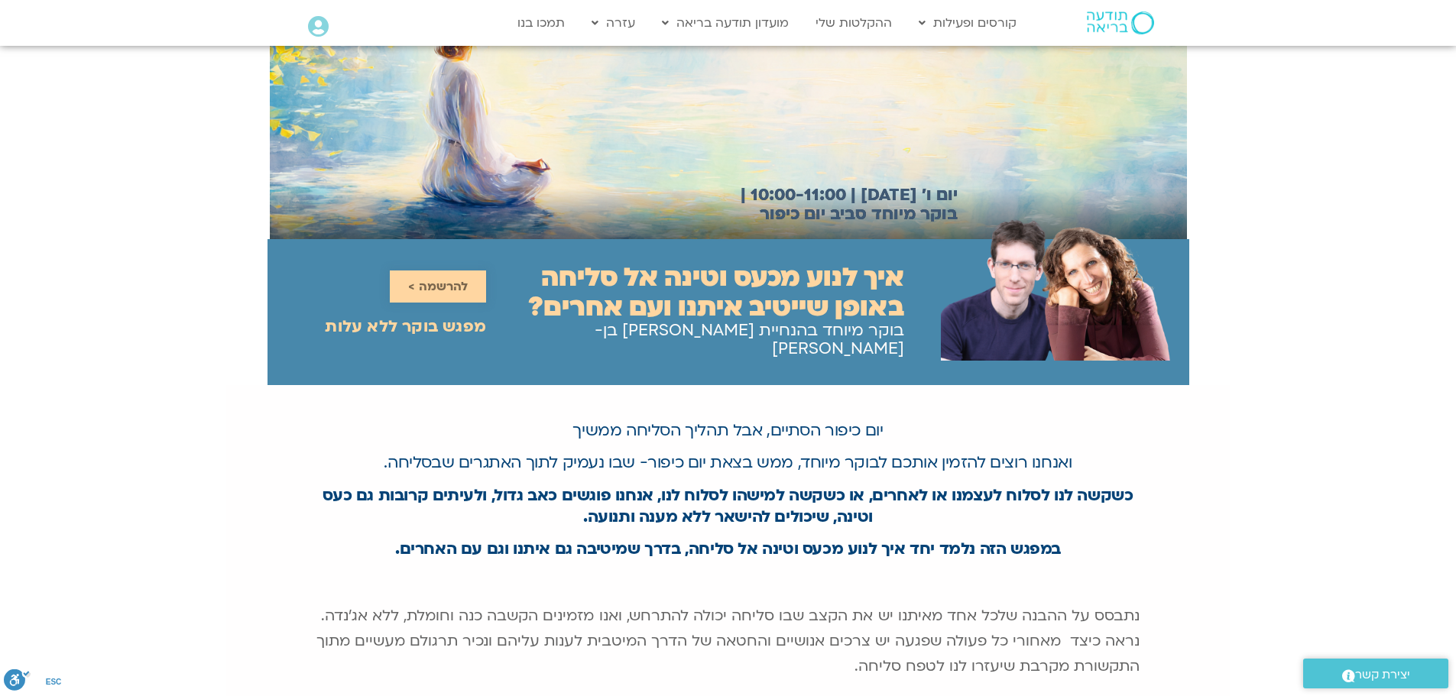
click at [419, 281] on span "להרשמה >" at bounding box center [438, 287] width 60 height 14
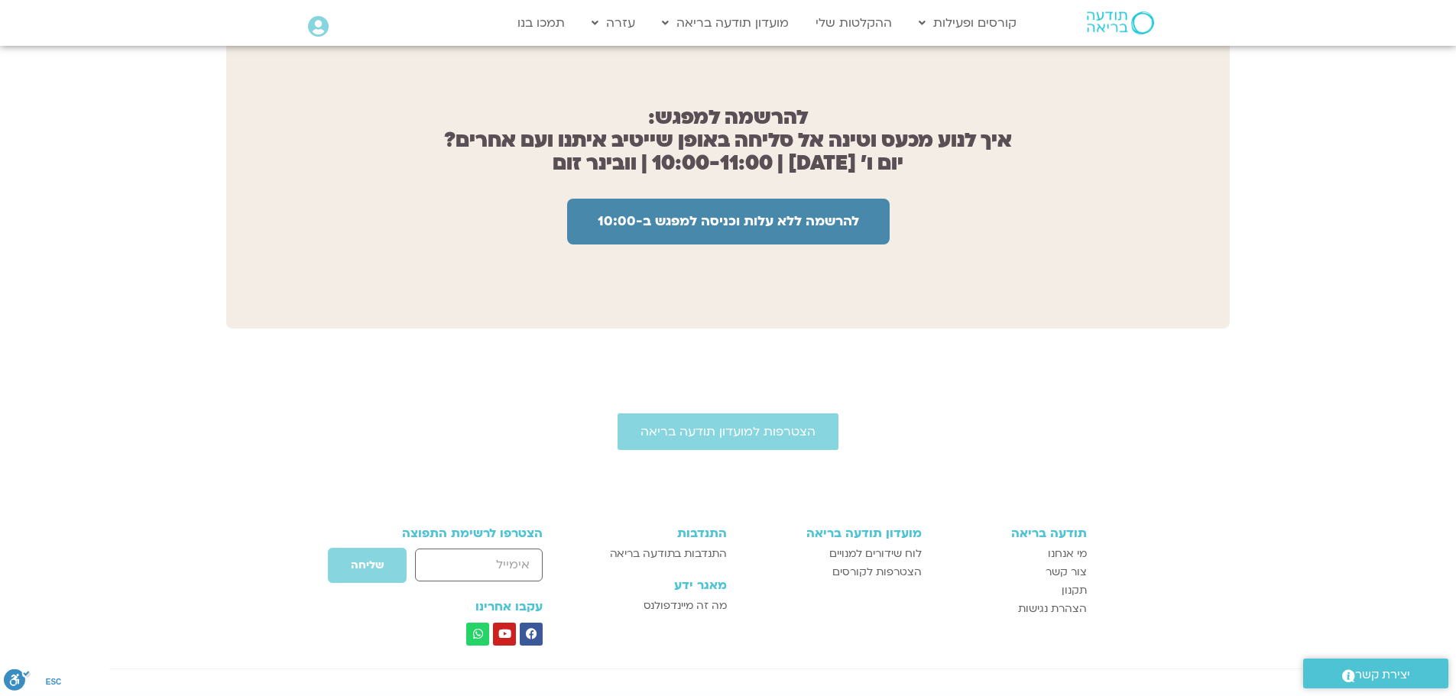
scroll to position [1222, 0]
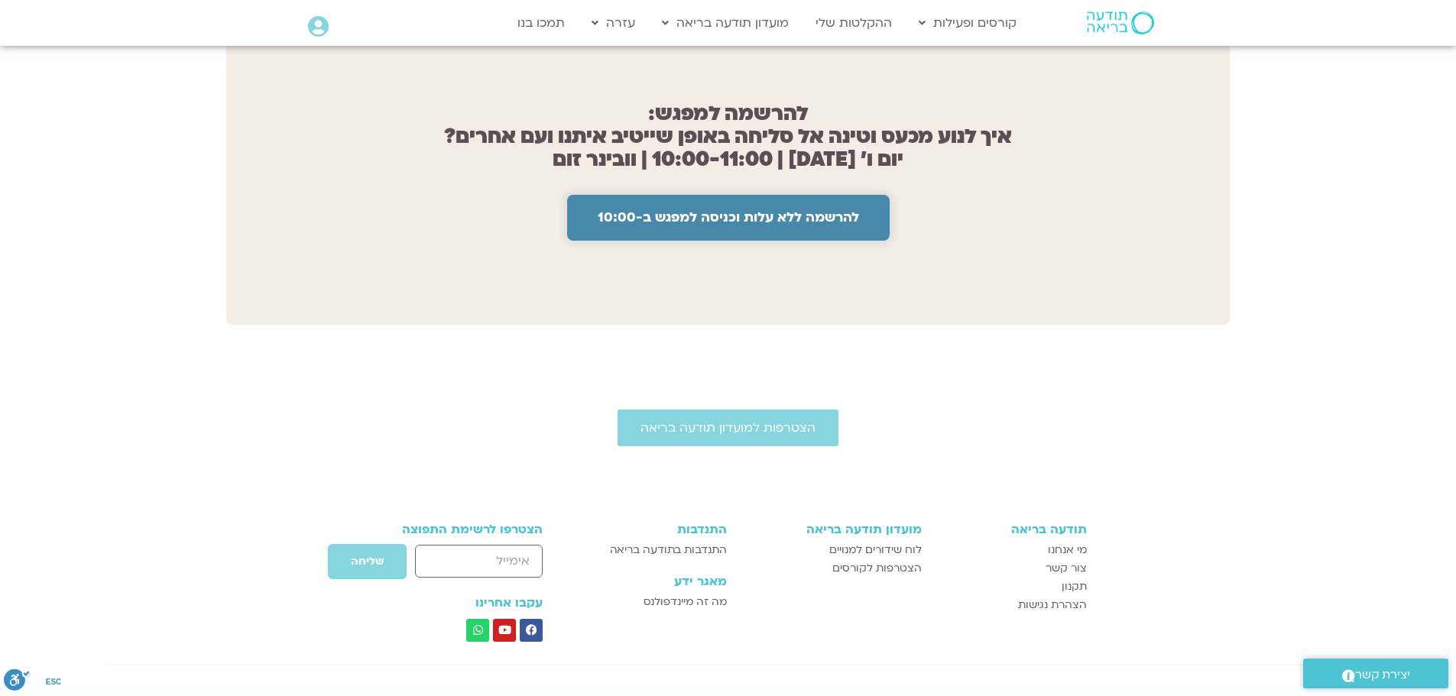
click at [656, 210] on span "להרשמה ללא עלות וכניסה למפגש ב-10:00" at bounding box center [728, 217] width 261 height 15
